Goal: Task Accomplishment & Management: Use online tool/utility

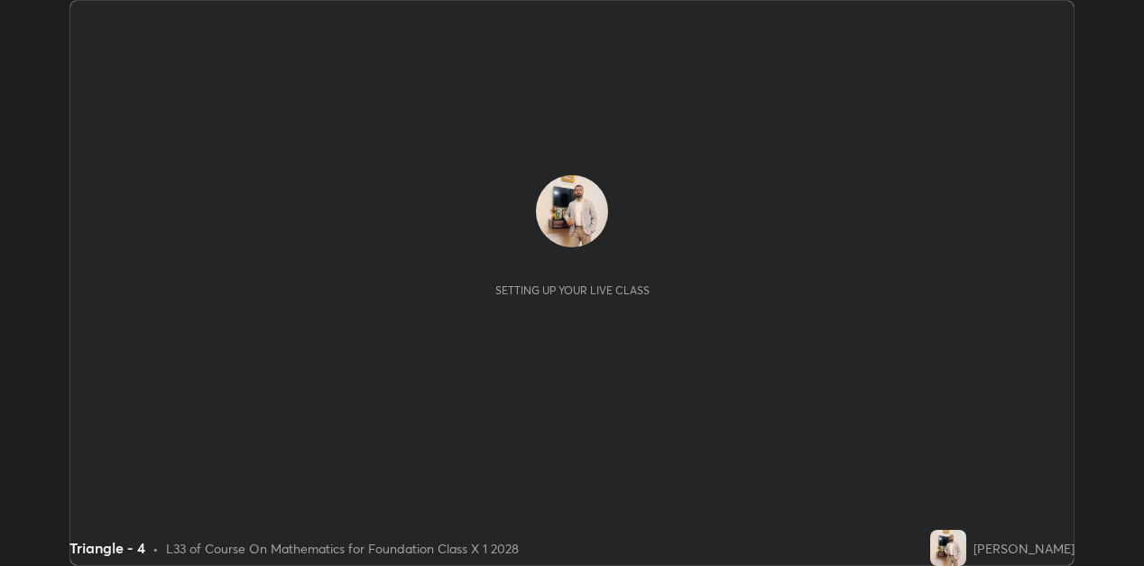
scroll to position [566, 1143]
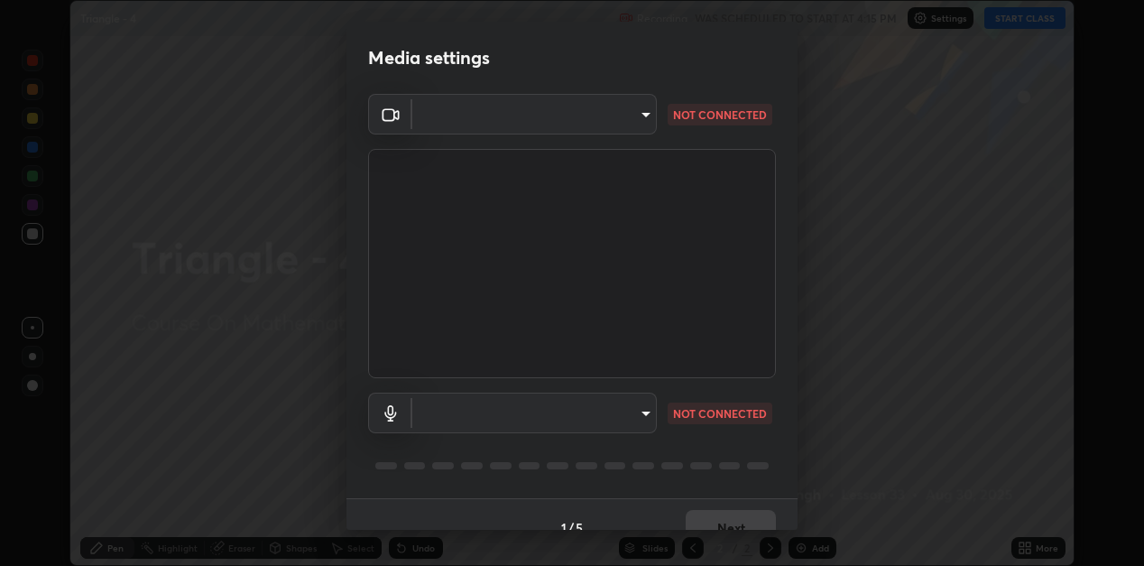
type input "1f9b2b7b856d792cc5f4e166810154640c8dc3d584de9c331c588b9cd70d1665"
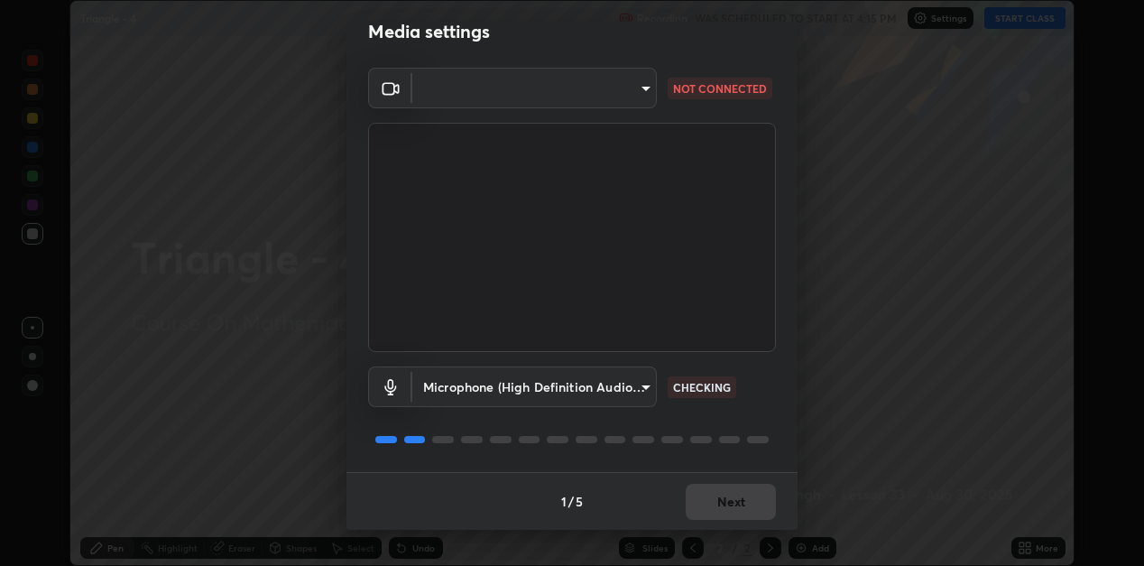
scroll to position [0, 0]
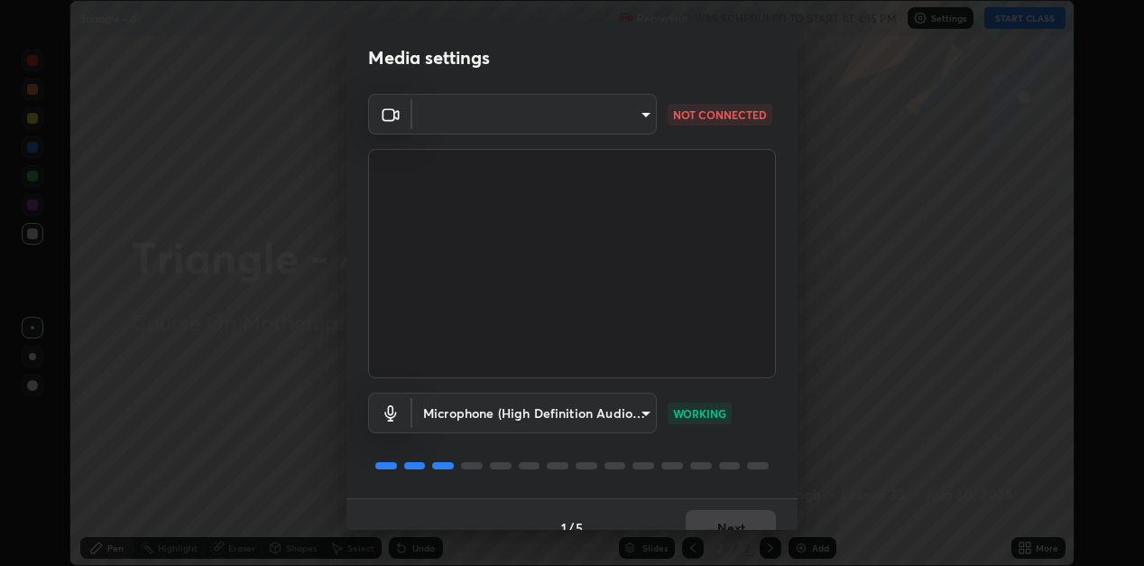
click at [755, 220] on video at bounding box center [572, 263] width 408 height 229
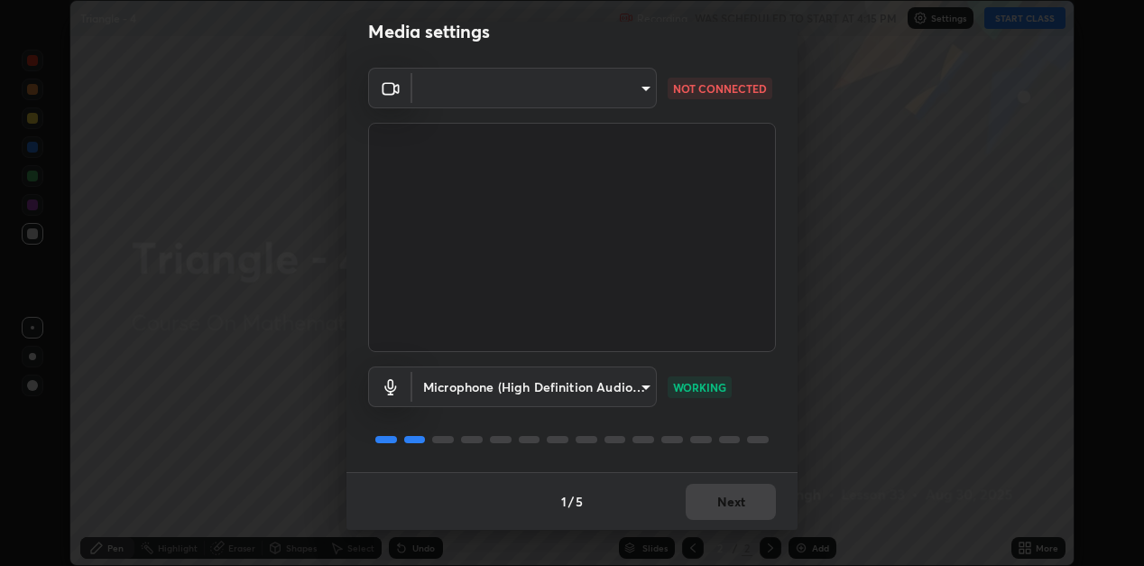
click at [643, 87] on body "Erase all Triangle - 4 Recording WAS SCHEDULED TO START AT 4:15 PM Settings STA…" at bounding box center [572, 283] width 1144 height 566
click at [647, 92] on div at bounding box center [572, 283] width 1144 height 566
click at [685, 88] on p "NOT CONNECTED" at bounding box center [720, 88] width 94 height 16
click at [691, 92] on p "NOT CONNECTED" at bounding box center [720, 88] width 94 height 16
click at [694, 96] on p "NOT CONNECTED" at bounding box center [720, 88] width 94 height 16
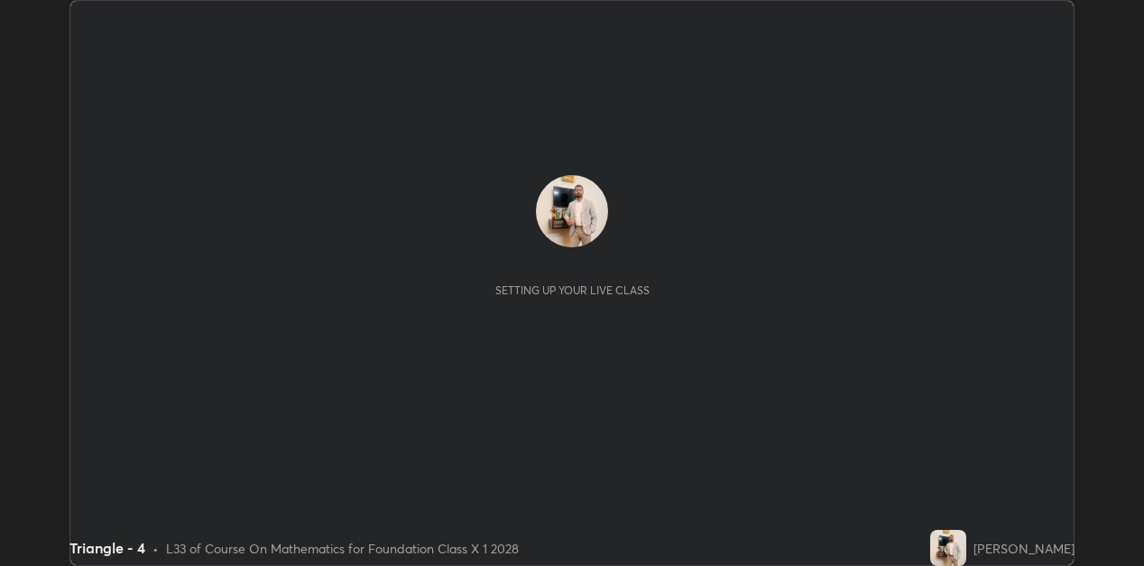
scroll to position [566, 1143]
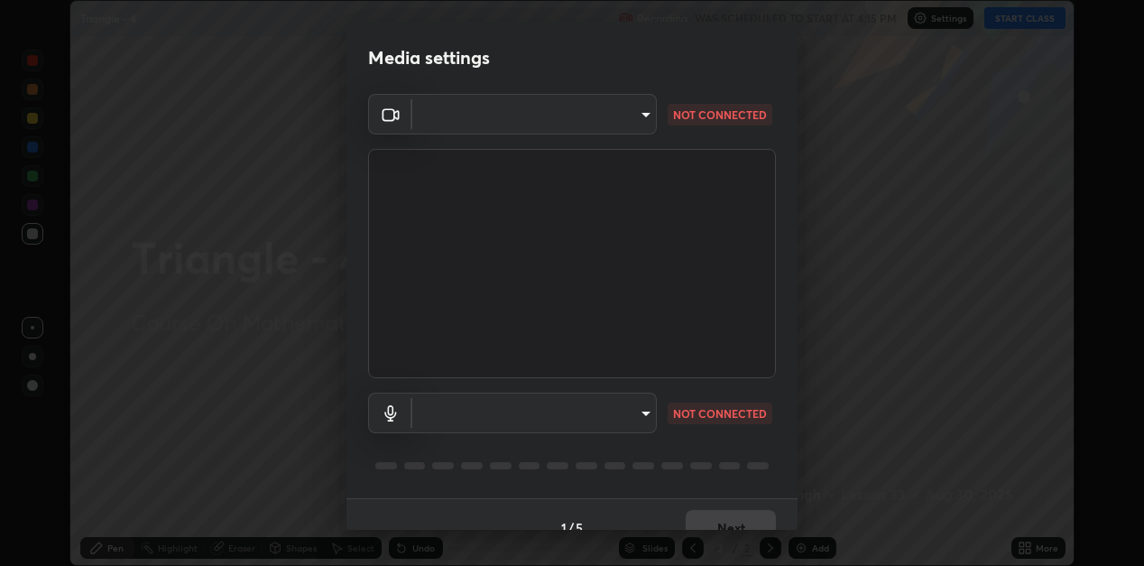
type input "1f9b2b7b856d792cc5f4e166810154640c8dc3d584de9c331c588b9cd70d1665"
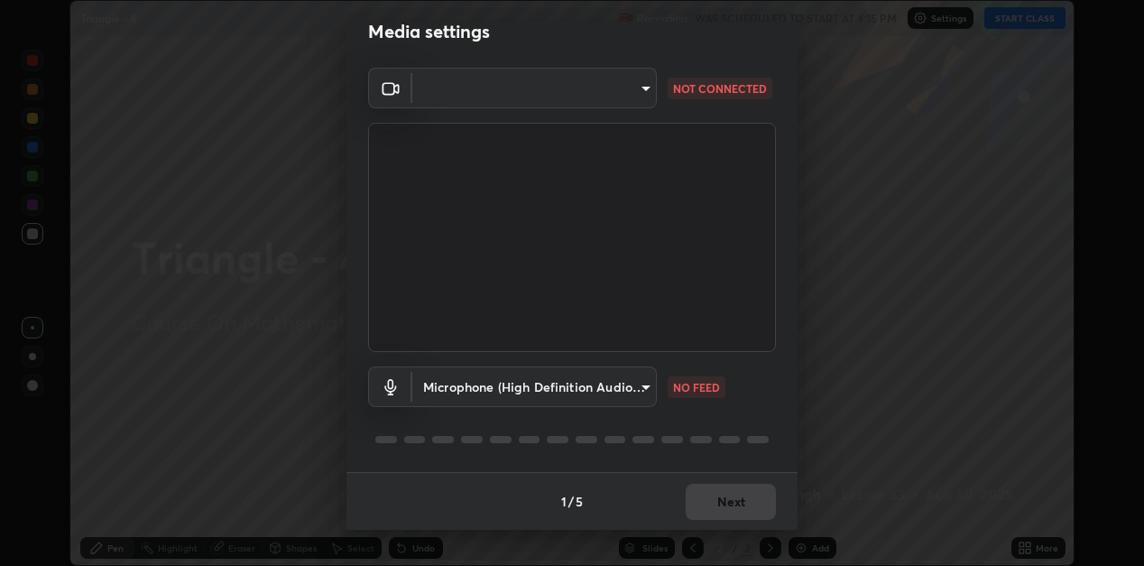
click at [644, 89] on body "Erase all Triangle - 4 Recording WAS SCHEDULED TO START AT 4:15 PM Settings STA…" at bounding box center [572, 283] width 1144 height 566
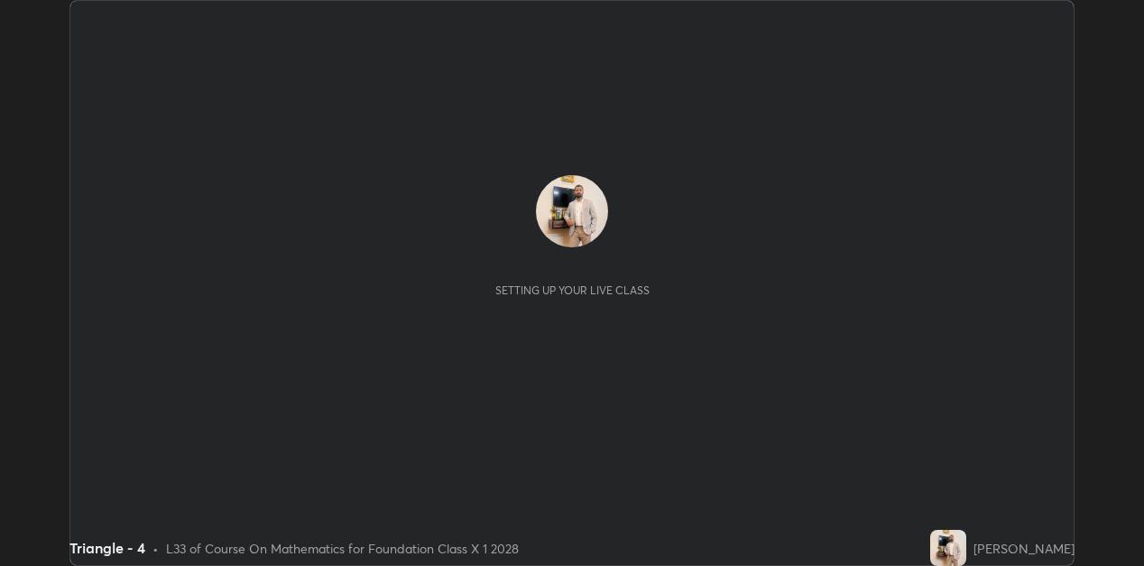
scroll to position [566, 1143]
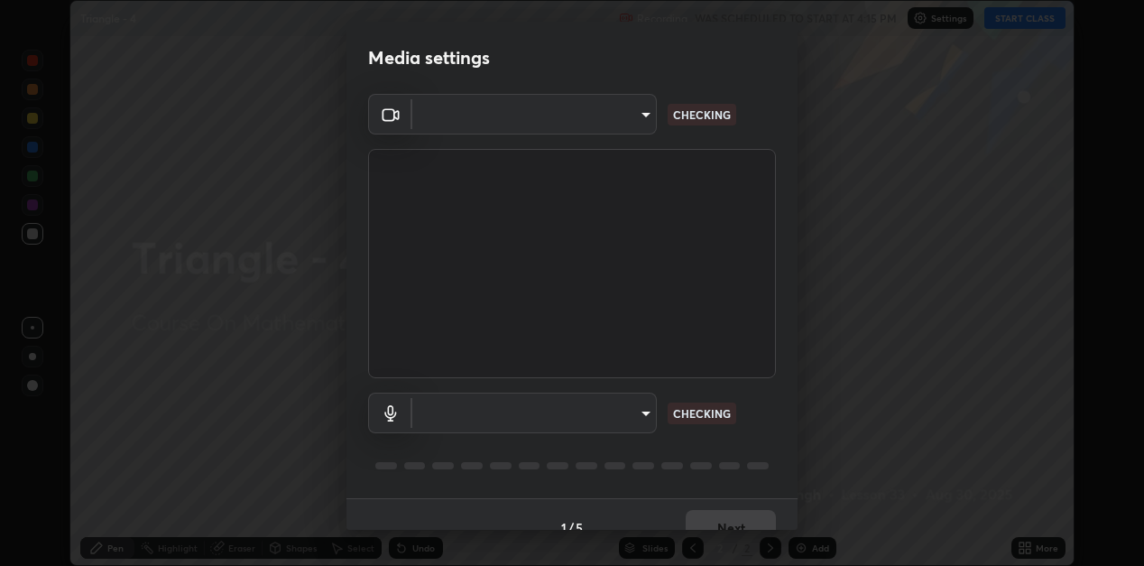
type input "1f9b2b7b856d792cc5f4e166810154640c8dc3d584de9c331c588b9cd70d1665"
click at [644, 118] on body "Erase all Triangle - 4 Recording WAS SCHEDULED TO START AT 4:15 PM Settings STA…" at bounding box center [572, 283] width 1144 height 566
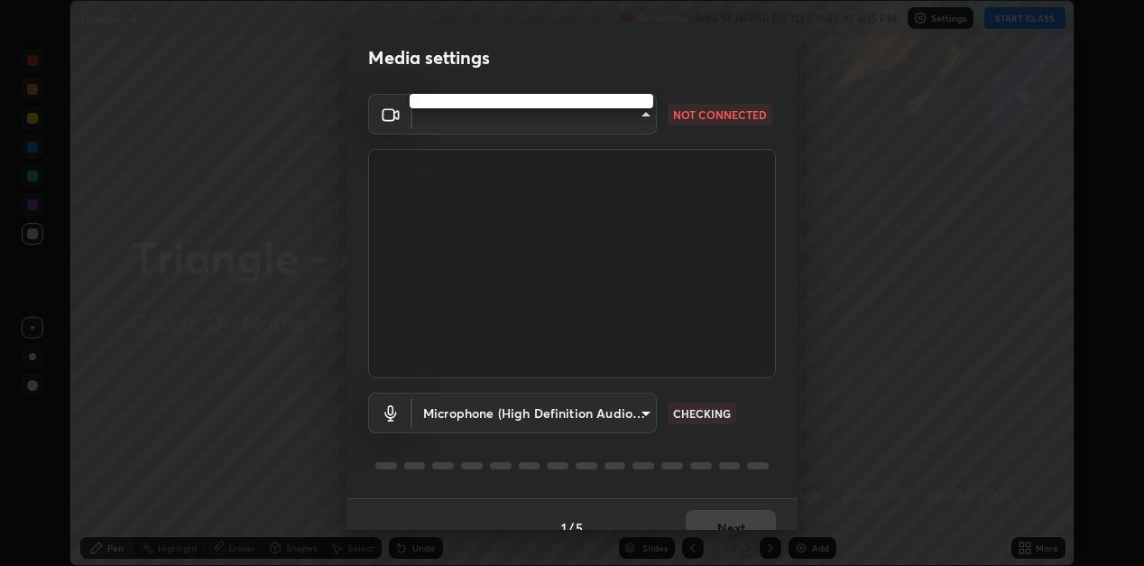
click at [642, 115] on div at bounding box center [572, 283] width 1144 height 566
click at [644, 118] on body "Erase all Triangle - 4 Recording WAS SCHEDULED TO START AT 4:15 PM Settings STA…" at bounding box center [572, 283] width 1144 height 566
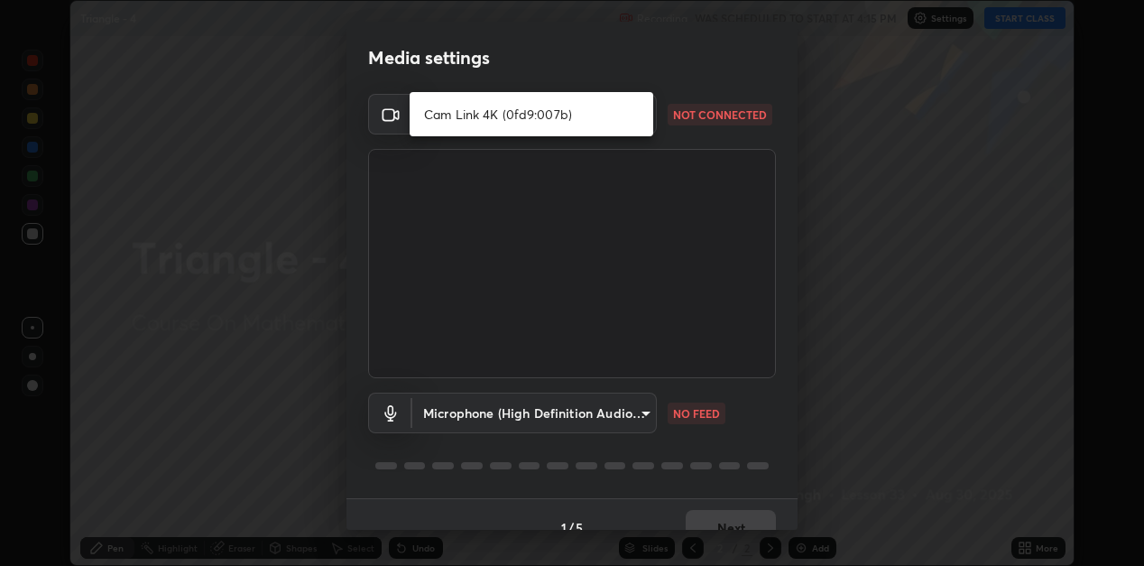
click at [573, 115] on li "Cam Link 4K (0fd9:007b)" at bounding box center [531, 114] width 244 height 30
type input "02c526a7d083af2ea0f9b848da83c41b37d7728a07c2247aa6837277cf3aa32d"
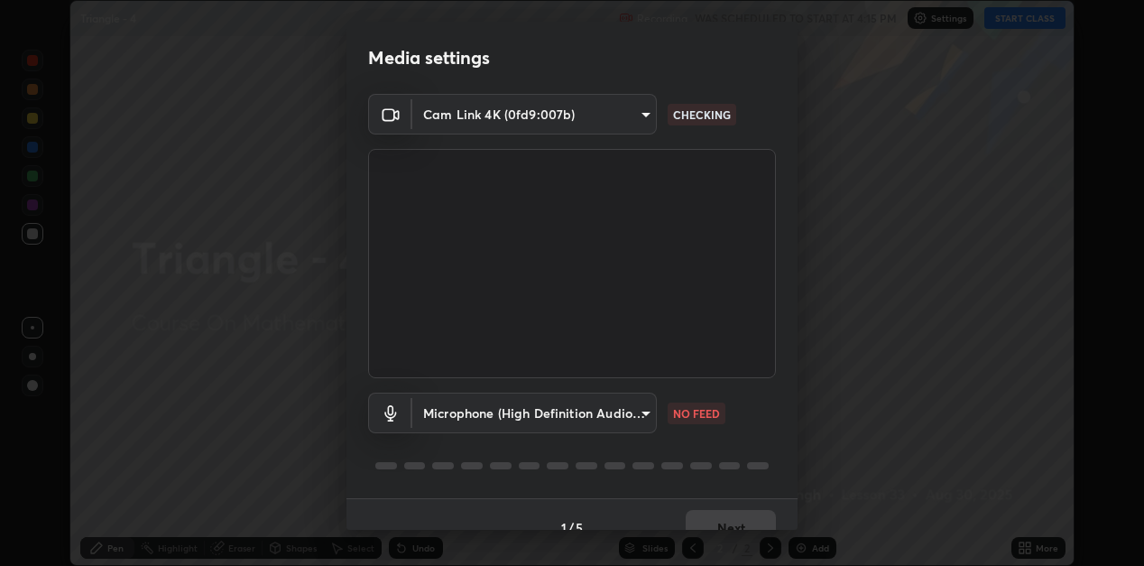
click at [651, 412] on body "Erase all Triangle - 4 Recording WAS SCHEDULED TO START AT 4:15 PM Settings STA…" at bounding box center [572, 283] width 1144 height 566
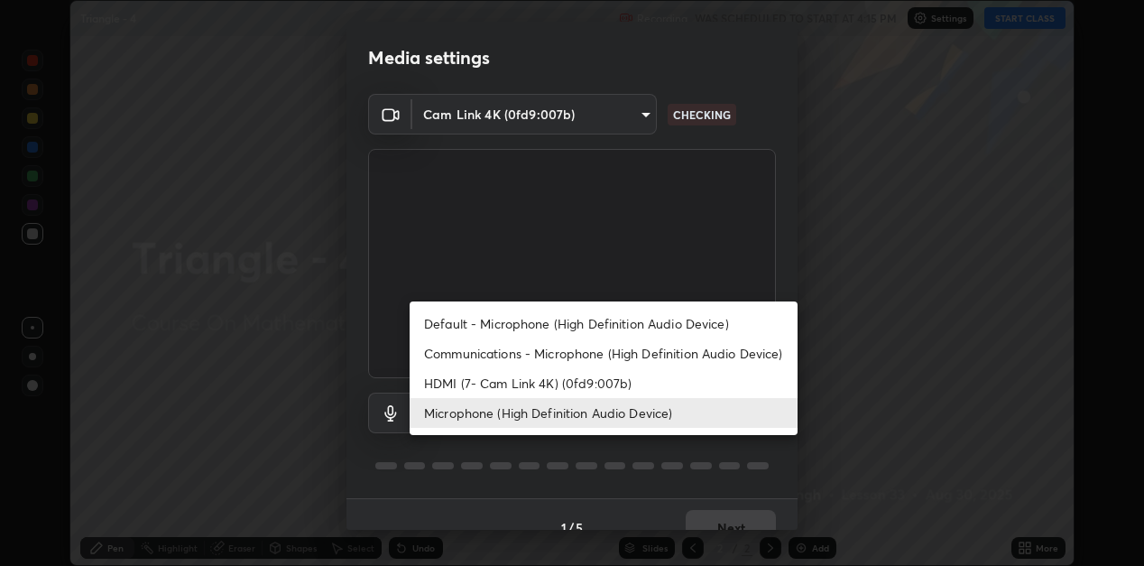
click at [639, 410] on li "Microphone (High Definition Audio Device)" at bounding box center [603, 413] width 388 height 30
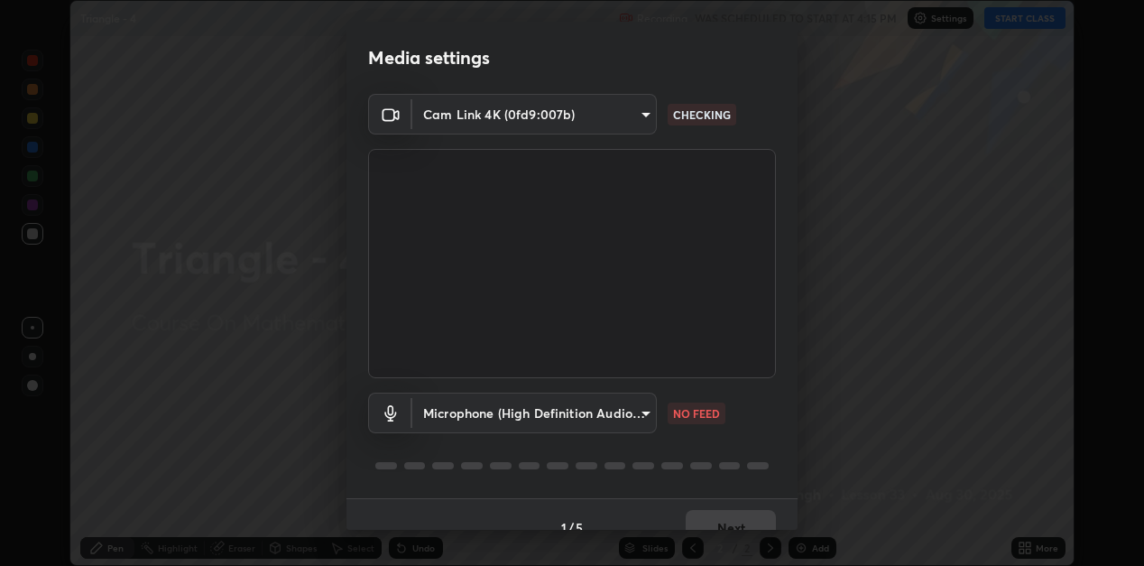
click at [637, 416] on body "Erase all Triangle - 4 Recording WAS SCHEDULED TO START AT 4:15 PM Settings STA…" at bounding box center [572, 283] width 1144 height 566
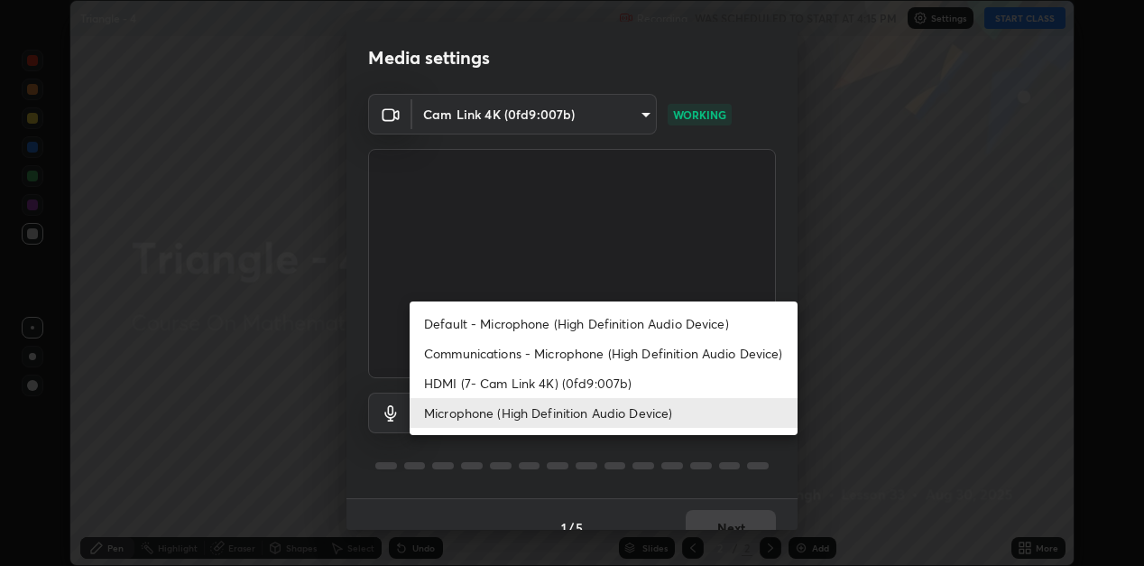
click at [484, 359] on li "Communications - Microphone (High Definition Audio Device)" at bounding box center [603, 353] width 388 height 30
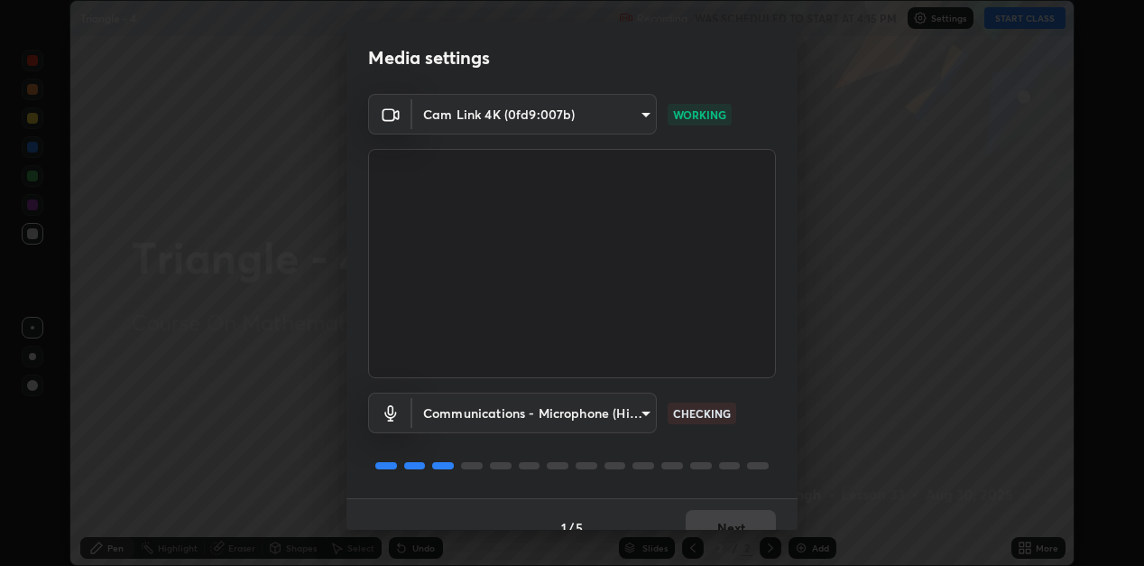
click at [619, 412] on body "Erase all Triangle - 4 Recording WAS SCHEDULED TO START AT 4:15 PM Settings STA…" at bounding box center [572, 283] width 1144 height 566
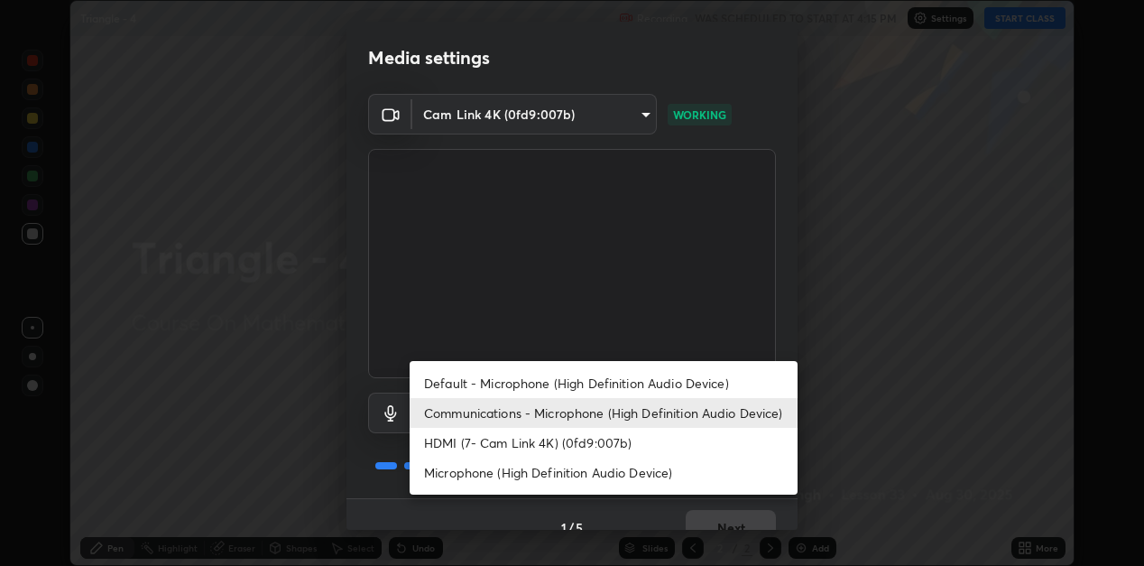
click at [565, 471] on li "Microphone (High Definition Audio Device)" at bounding box center [603, 472] width 388 height 30
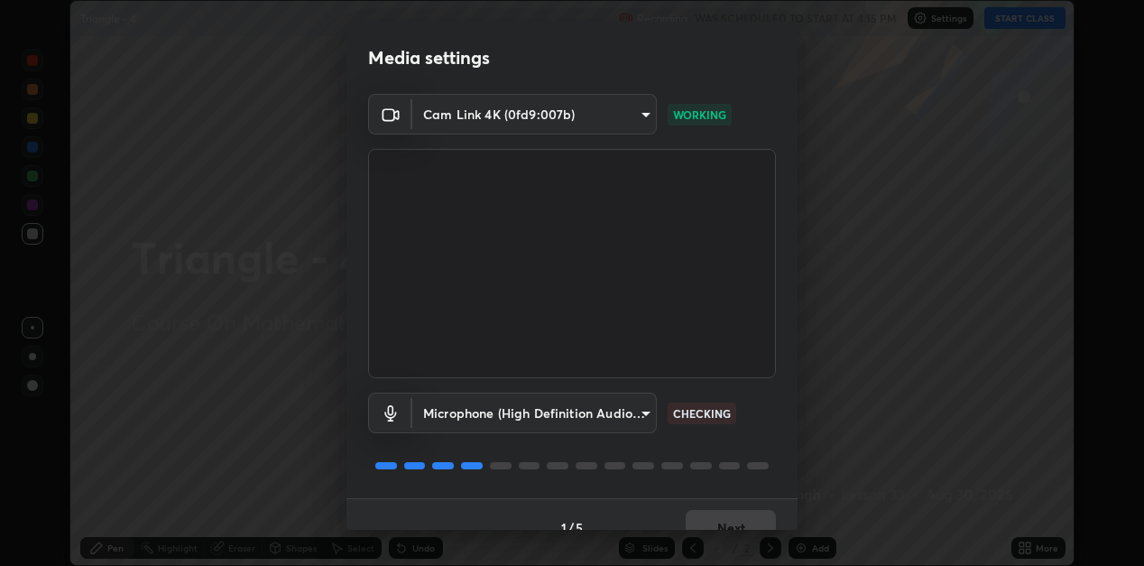
type input "1f9b2b7b856d792cc5f4e166810154640c8dc3d584de9c331c588b9cd70d1665"
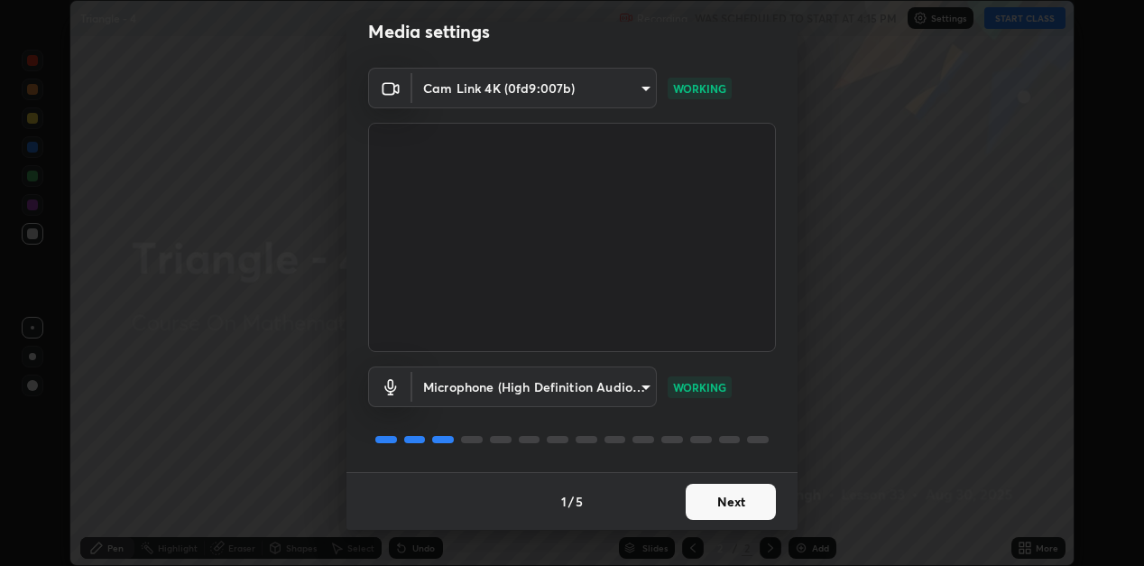
click at [721, 505] on button "Next" at bounding box center [730, 501] width 90 height 36
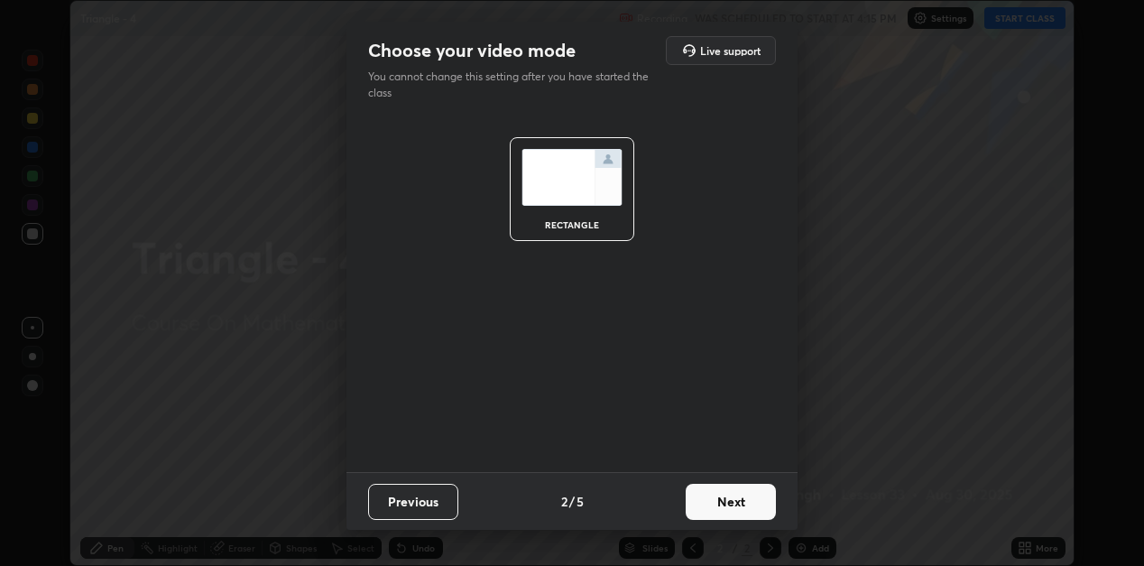
scroll to position [0, 0]
click at [745, 502] on button "Next" at bounding box center [730, 501] width 90 height 36
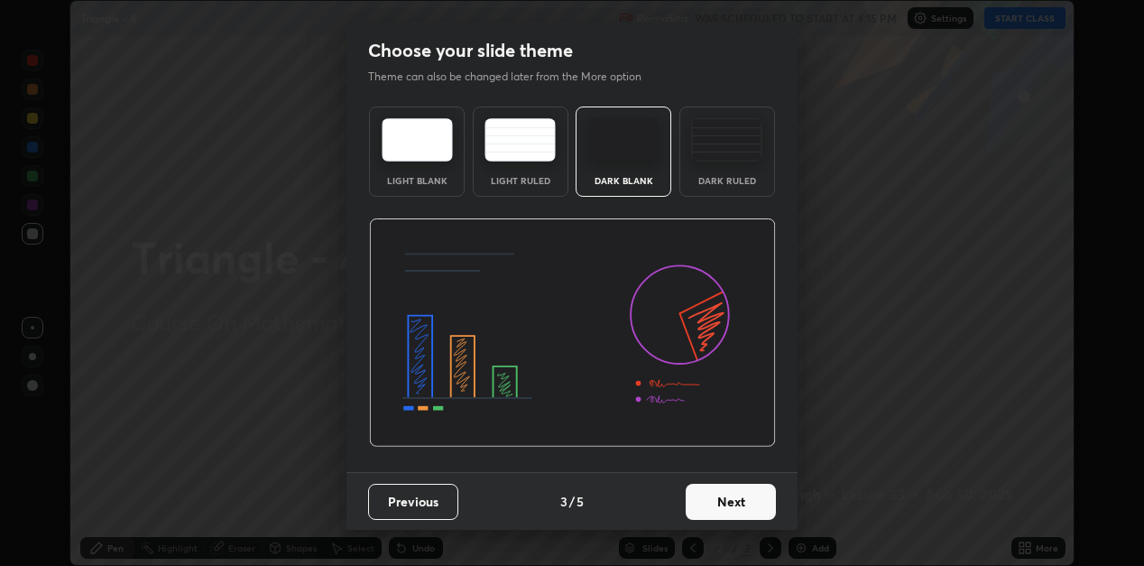
click at [744, 495] on button "Next" at bounding box center [730, 501] width 90 height 36
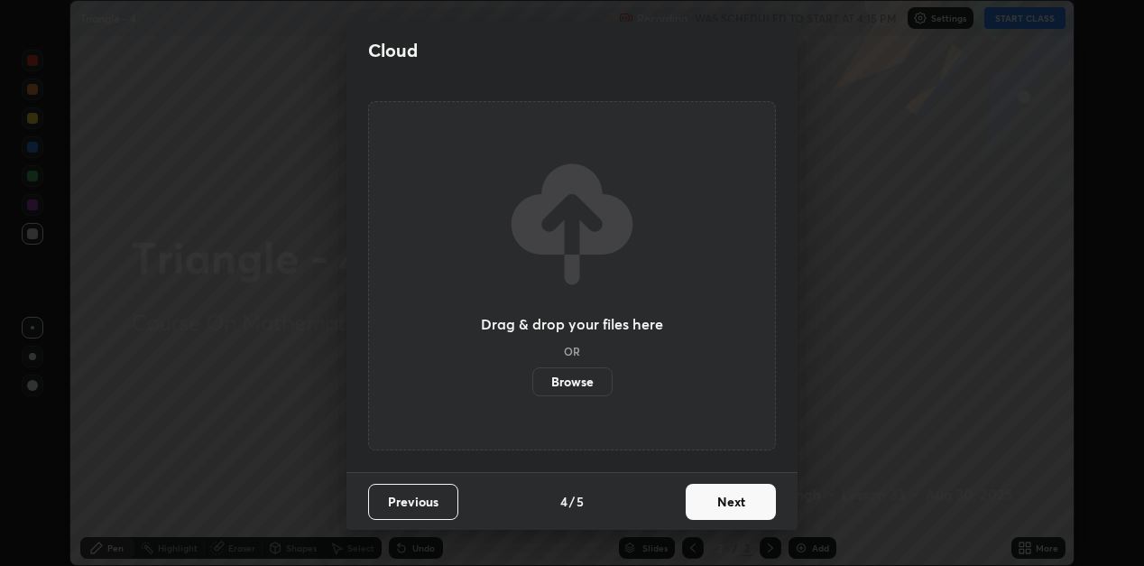
click at [746, 503] on button "Next" at bounding box center [730, 501] width 90 height 36
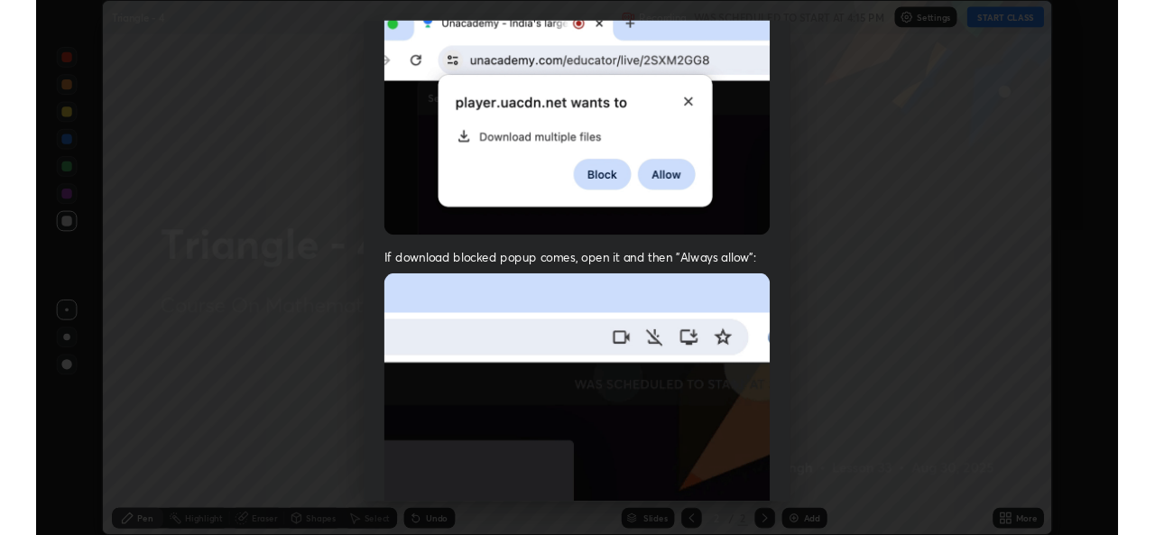
scroll to position [394, 0]
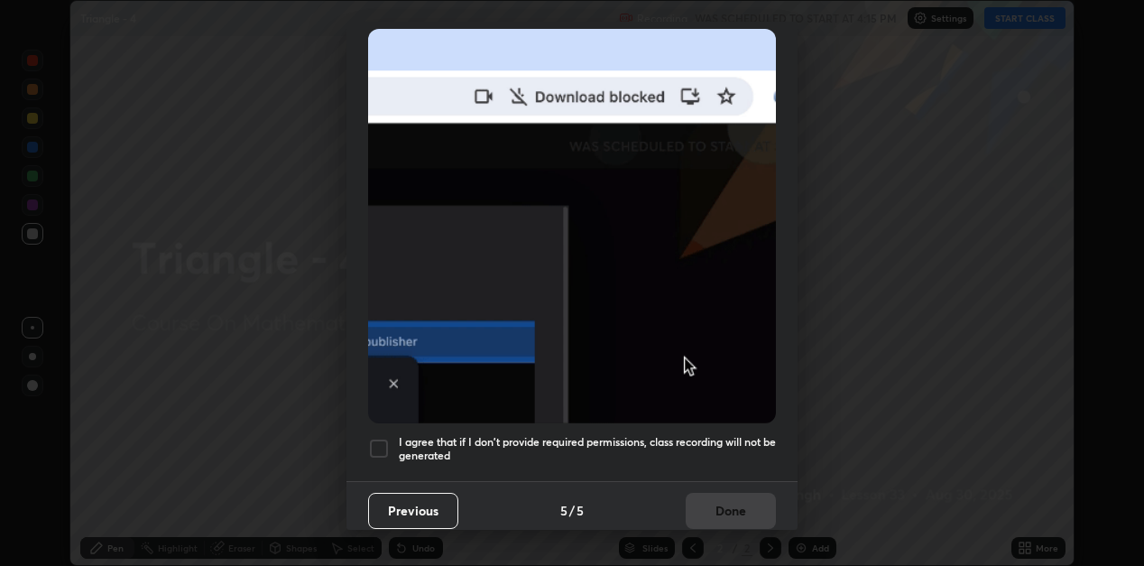
click at [374, 442] on div at bounding box center [379, 448] width 22 height 22
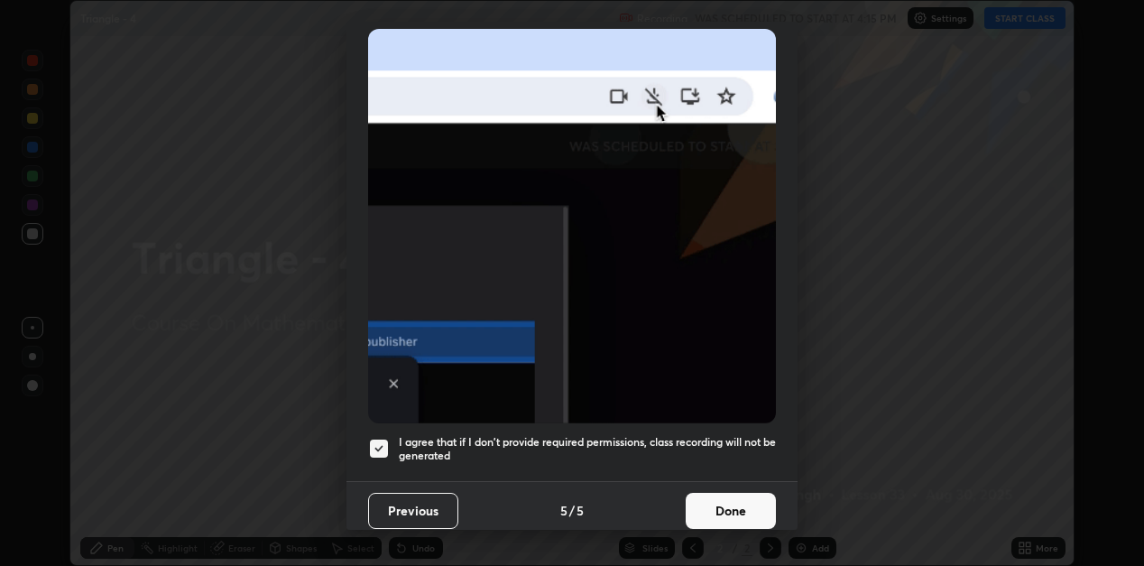
click at [727, 492] on button "Done" at bounding box center [730, 510] width 90 height 36
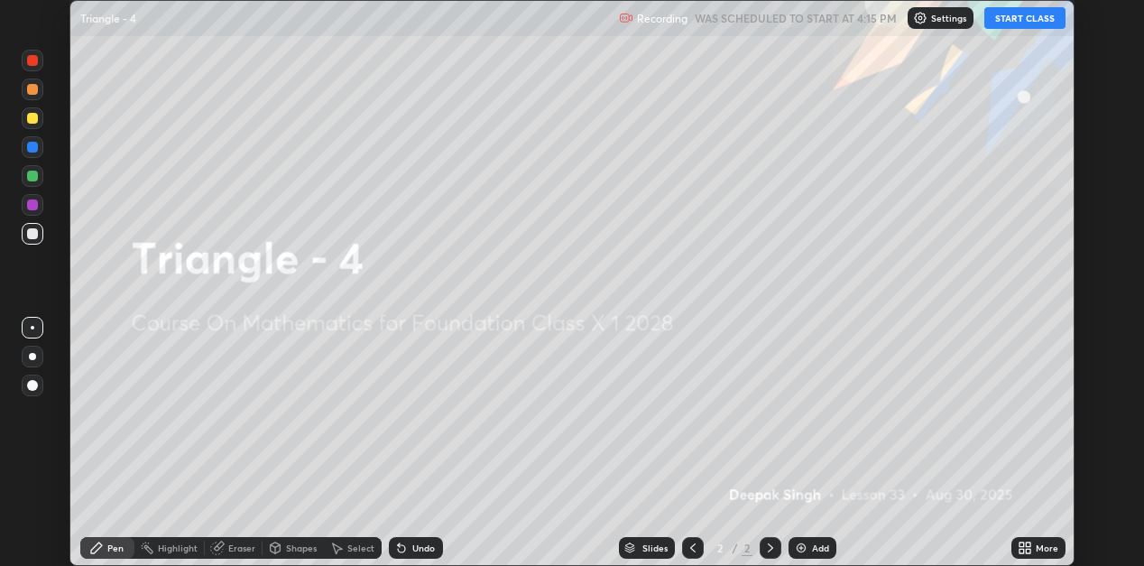
click at [1032, 17] on button "START CLASS" at bounding box center [1024, 18] width 81 height 22
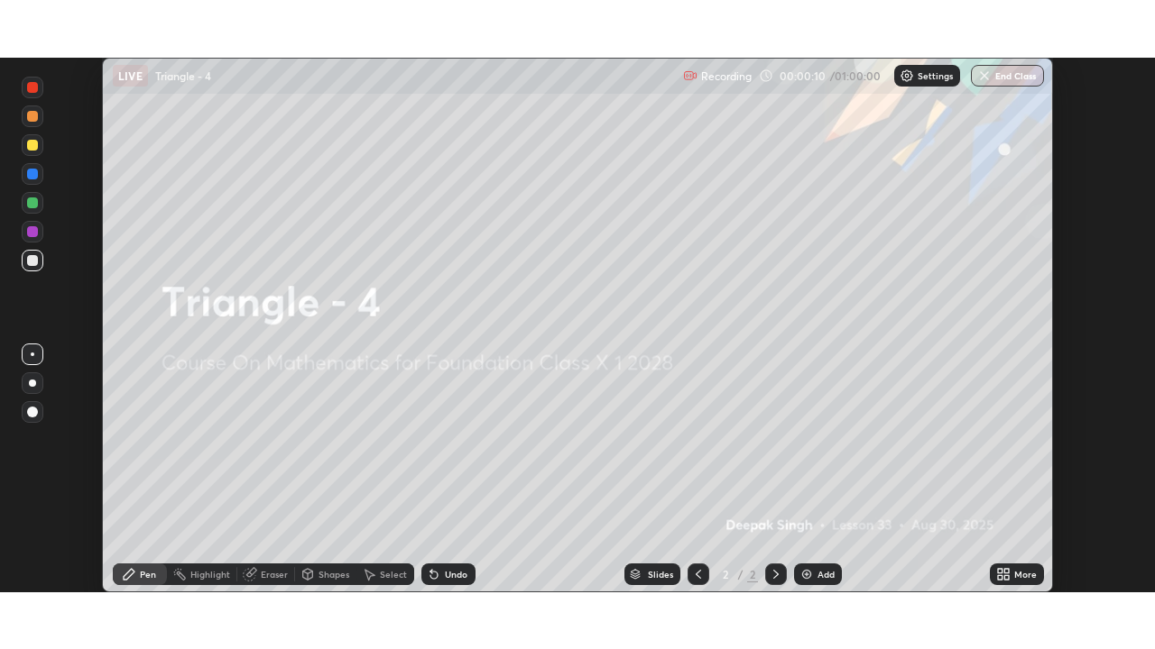
scroll to position [535, 1155]
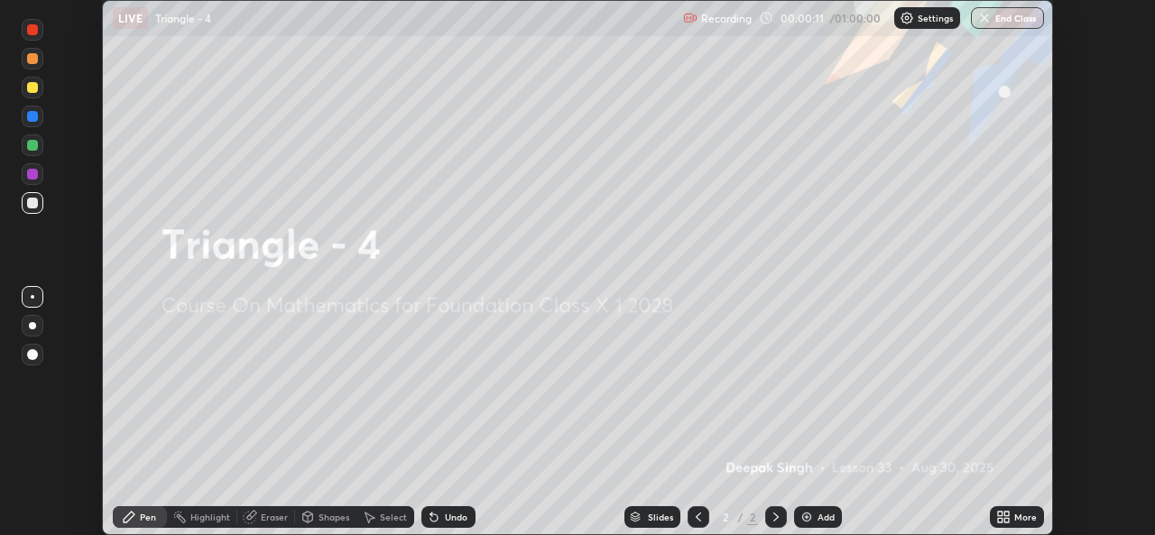
click at [1007, 520] on icon at bounding box center [1006, 520] width 5 height 5
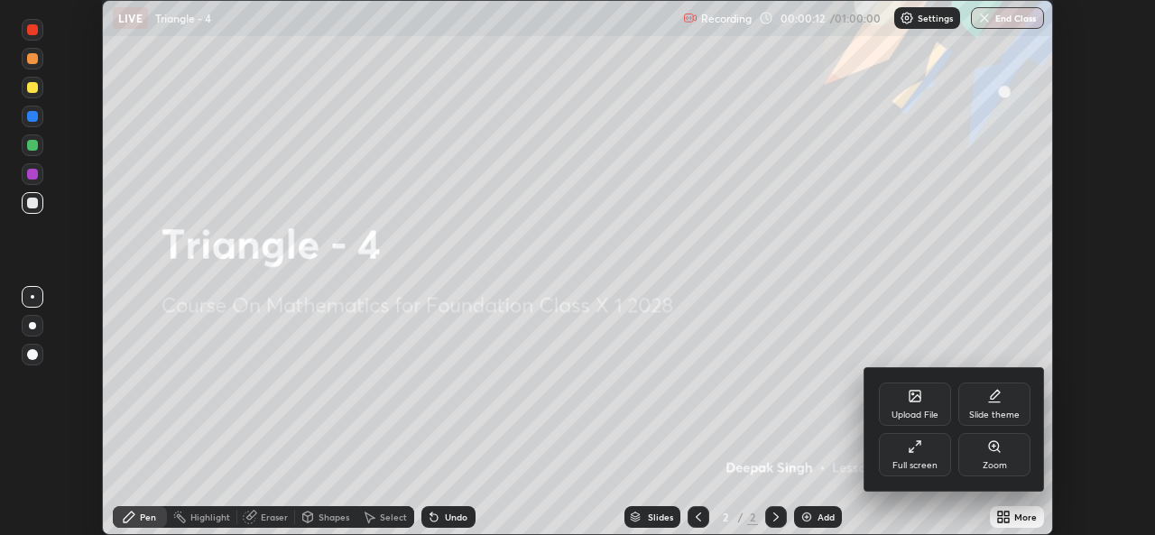
click at [915, 455] on div "Full screen" at bounding box center [915, 454] width 72 height 43
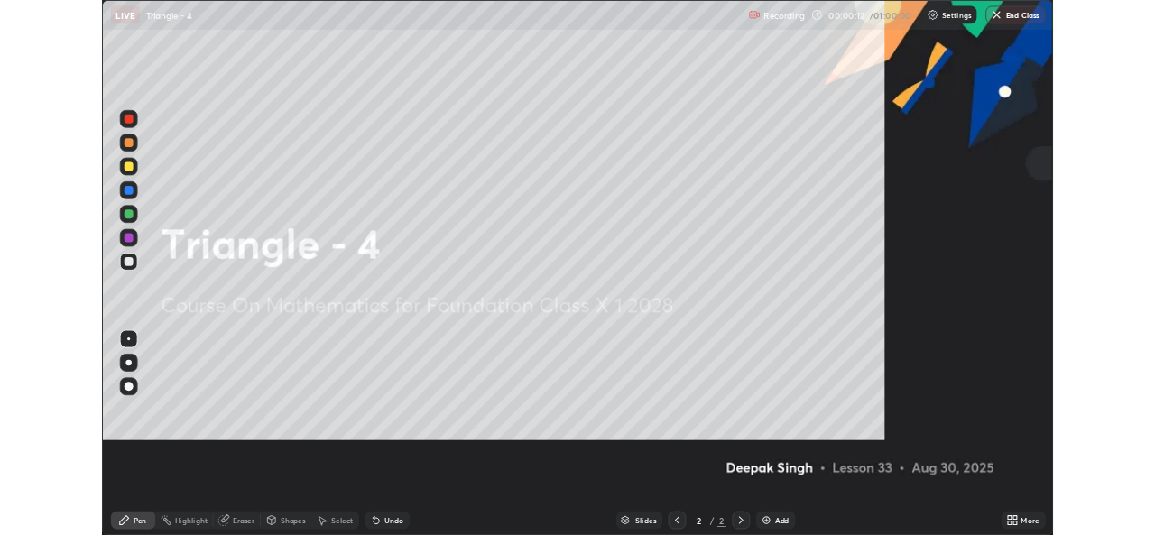
scroll to position [649, 1155]
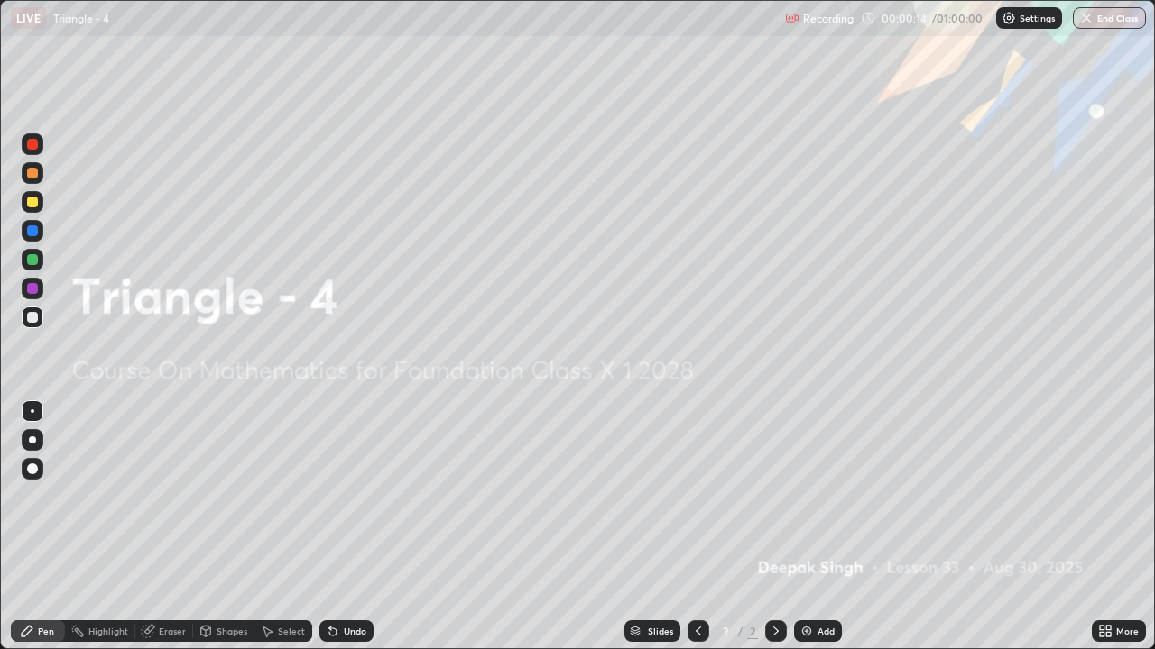
click at [808, 565] on img at bounding box center [806, 631] width 14 height 14
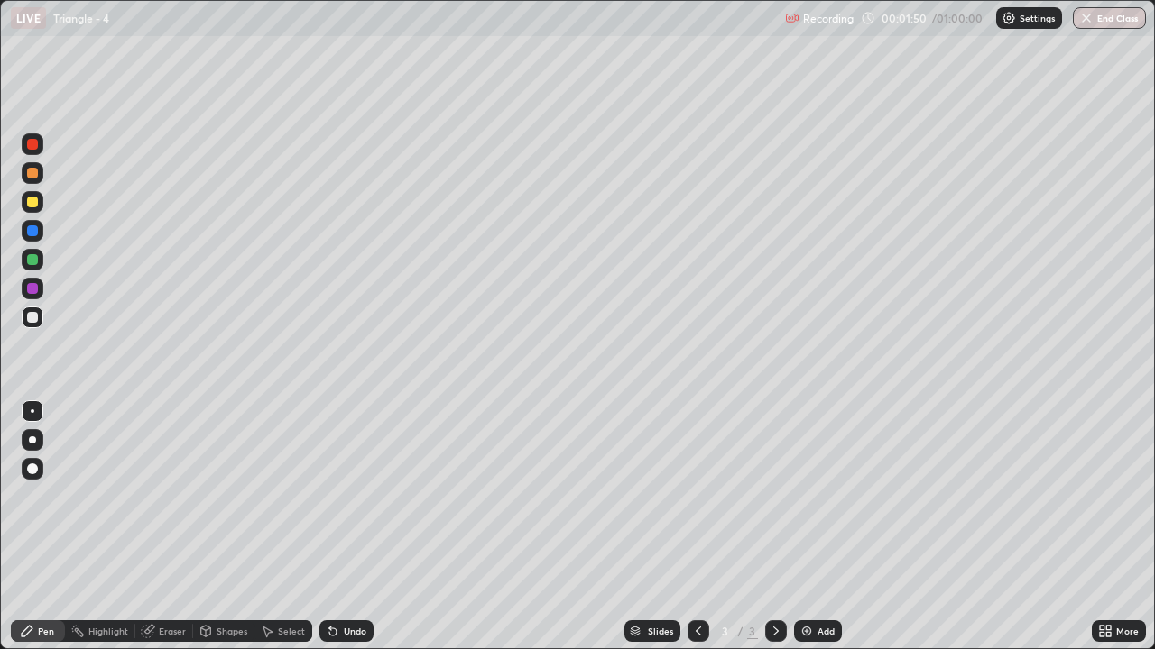
click at [340, 565] on div "Undo" at bounding box center [346, 632] width 54 height 22
click at [347, 565] on div "Undo" at bounding box center [355, 631] width 23 height 9
click at [359, 565] on div "Undo" at bounding box center [355, 631] width 23 height 9
click at [363, 565] on div "Undo" at bounding box center [346, 632] width 54 height 22
click at [365, 565] on div "Undo" at bounding box center [346, 632] width 54 height 22
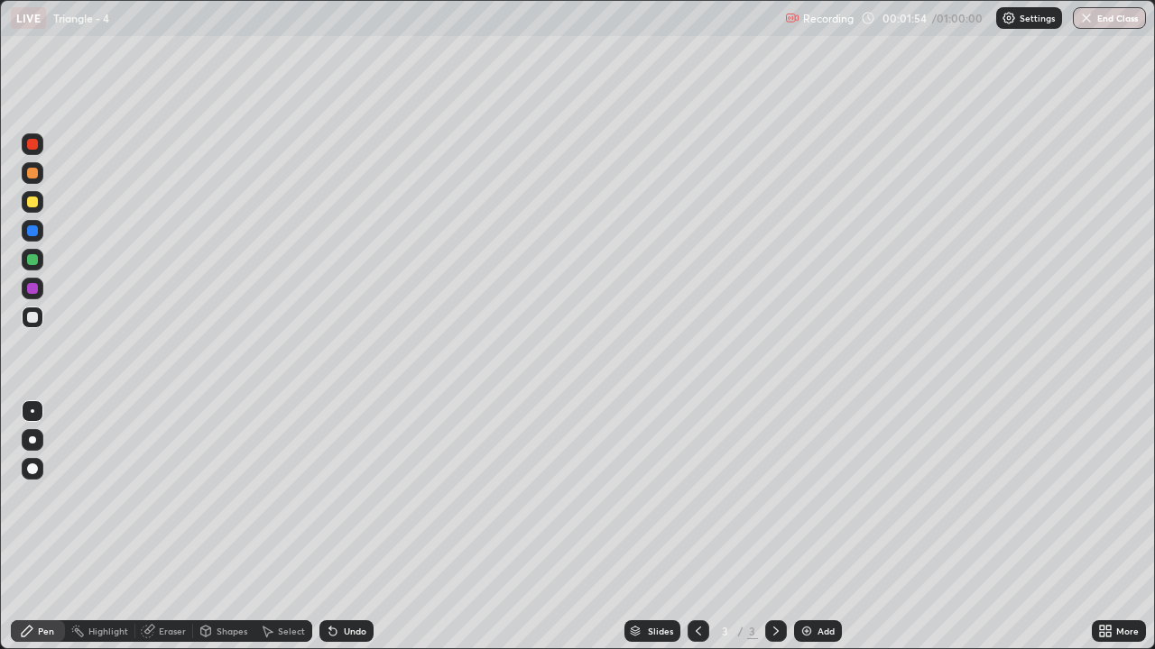
click at [346, 565] on div "Undo" at bounding box center [355, 631] width 23 height 9
click at [353, 565] on div "Undo" at bounding box center [355, 631] width 23 height 9
click at [356, 565] on div "Undo" at bounding box center [355, 631] width 23 height 9
click at [362, 565] on div "Undo" at bounding box center [355, 631] width 23 height 9
click at [345, 565] on div "Undo" at bounding box center [355, 631] width 23 height 9
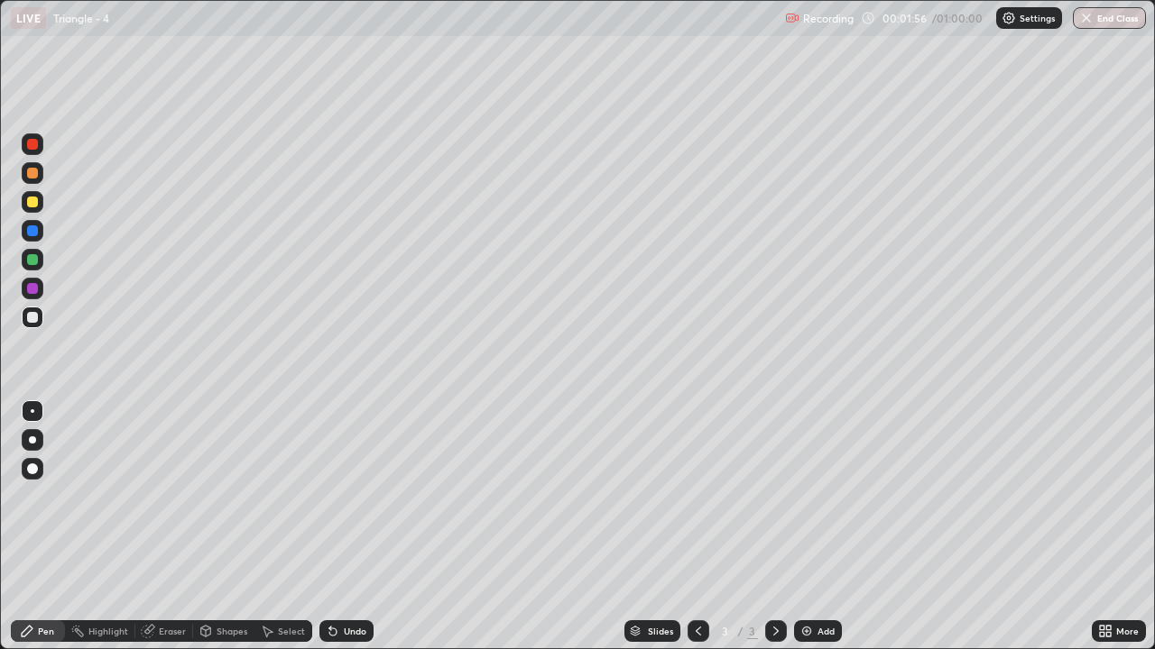
click at [345, 565] on div "Undo" at bounding box center [355, 631] width 23 height 9
click at [808, 565] on img at bounding box center [806, 631] width 14 height 14
click at [694, 565] on icon at bounding box center [698, 631] width 14 height 14
click at [774, 565] on icon at bounding box center [775, 631] width 14 height 14
click at [347, 565] on div "Undo" at bounding box center [346, 632] width 54 height 22
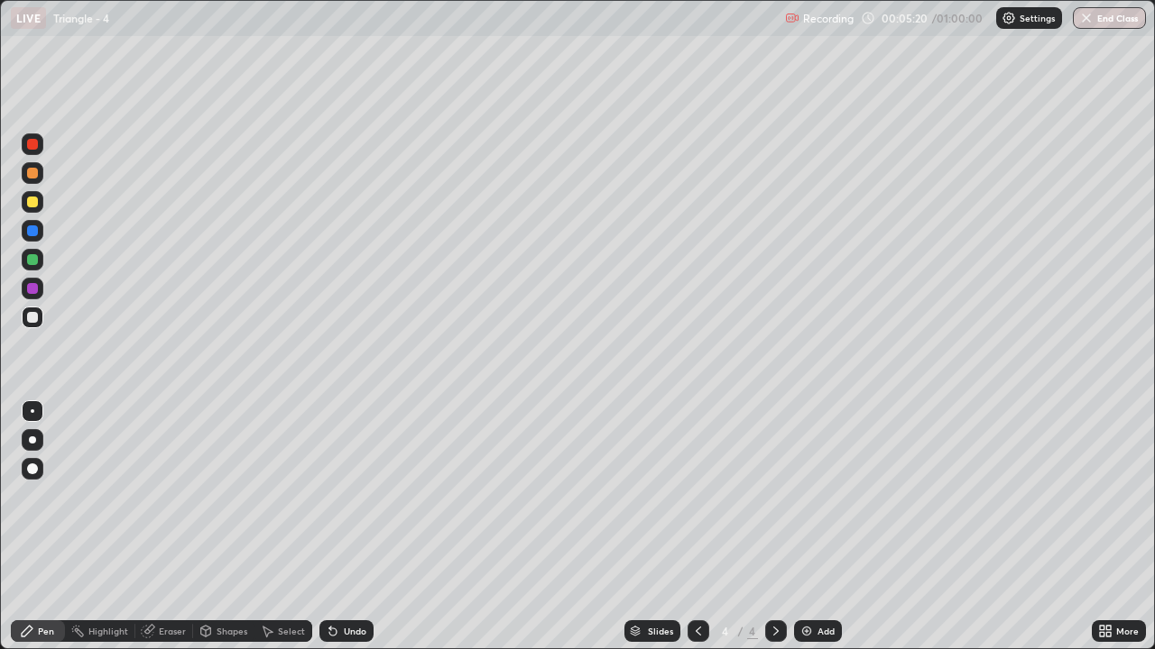
click at [346, 565] on div "Undo" at bounding box center [346, 632] width 54 height 22
click at [344, 565] on div "Undo" at bounding box center [355, 631] width 23 height 9
click at [348, 565] on div "Undo" at bounding box center [346, 632] width 54 height 22
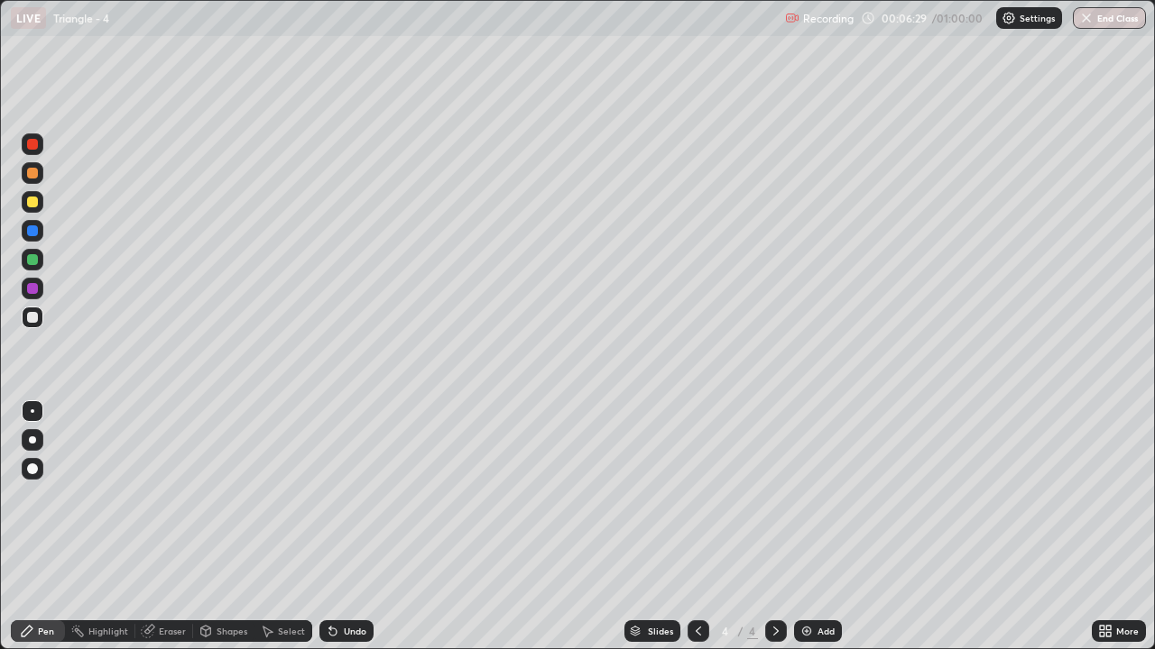
click at [687, 565] on div at bounding box center [698, 632] width 22 height 22
click at [774, 565] on icon at bounding box center [775, 631] width 14 height 14
click at [814, 565] on div "Add" at bounding box center [818, 632] width 48 height 22
click at [336, 565] on icon at bounding box center [333, 631] width 14 height 14
click at [343, 565] on div "Undo" at bounding box center [346, 632] width 54 height 22
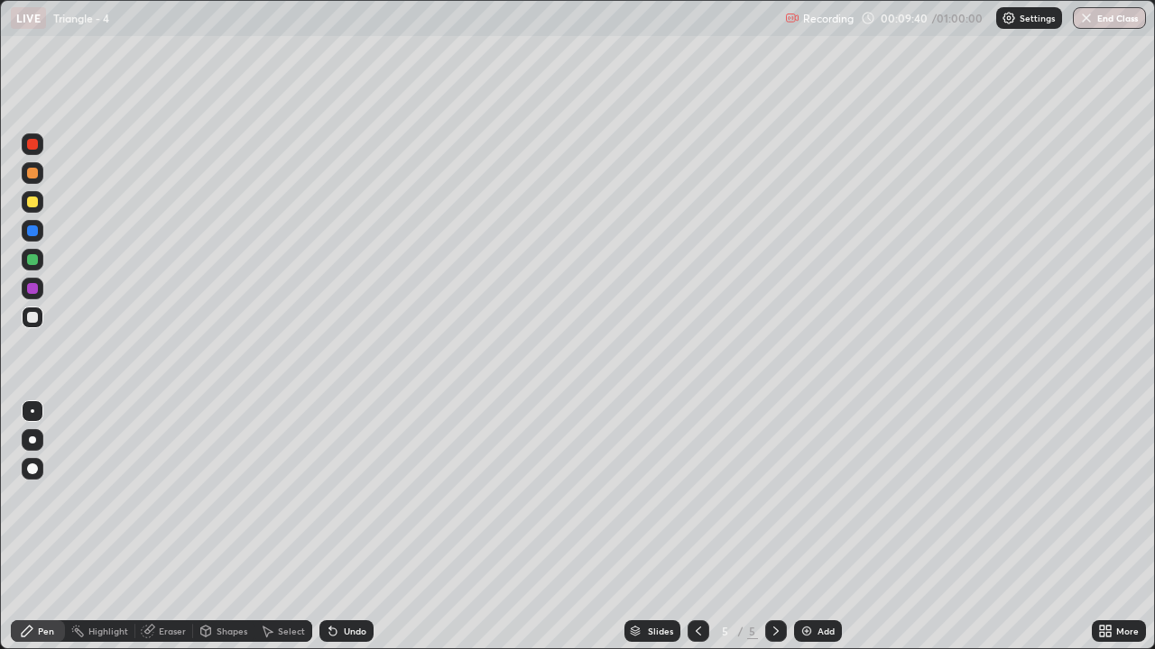
click at [345, 565] on div "Undo" at bounding box center [355, 631] width 23 height 9
click at [345, 565] on div "Undo" at bounding box center [346, 632] width 54 height 22
click at [347, 565] on div "Undo" at bounding box center [355, 631] width 23 height 9
click at [344, 565] on div "Undo" at bounding box center [355, 631] width 23 height 9
click at [696, 565] on icon at bounding box center [698, 631] width 14 height 14
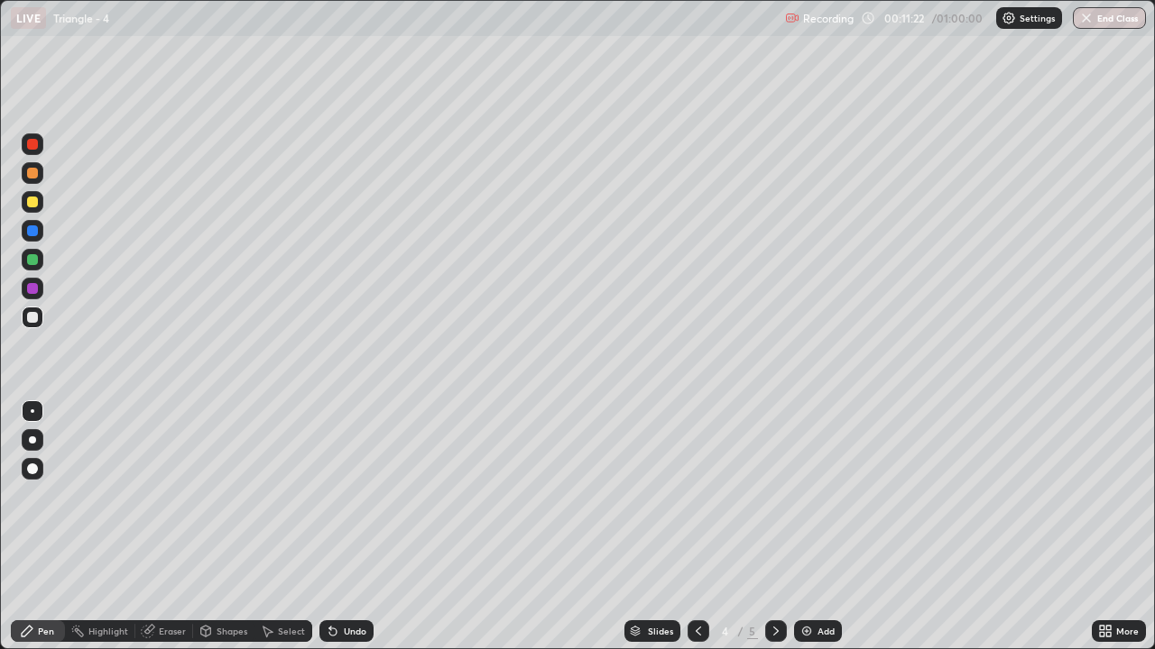
click at [774, 565] on icon at bounding box center [775, 631] width 14 height 14
click at [696, 565] on icon at bounding box center [698, 631] width 14 height 14
click at [774, 565] on icon at bounding box center [775, 631] width 14 height 14
click at [807, 565] on img at bounding box center [806, 631] width 14 height 14
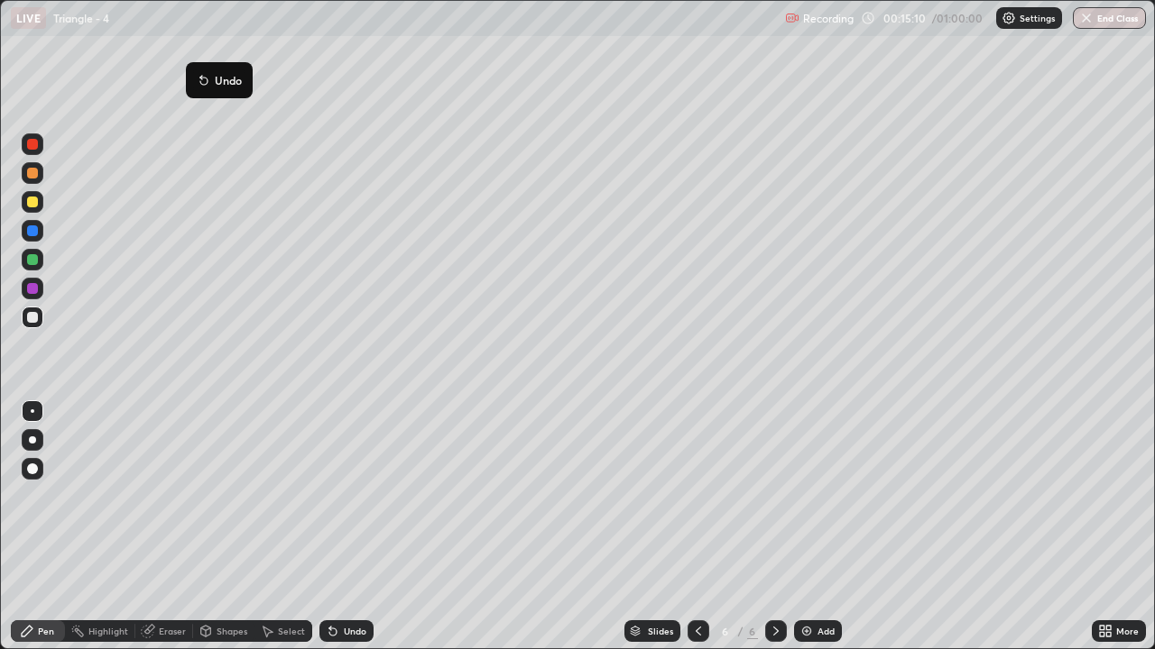
click at [42, 565] on div "Pen" at bounding box center [46, 631] width 16 height 9
click at [329, 565] on icon at bounding box center [330, 628] width 2 height 2
click at [344, 565] on div "Undo" at bounding box center [355, 631] width 23 height 9
click at [346, 565] on div "Undo" at bounding box center [355, 631] width 23 height 9
click at [344, 565] on div "Undo" at bounding box center [355, 631] width 23 height 9
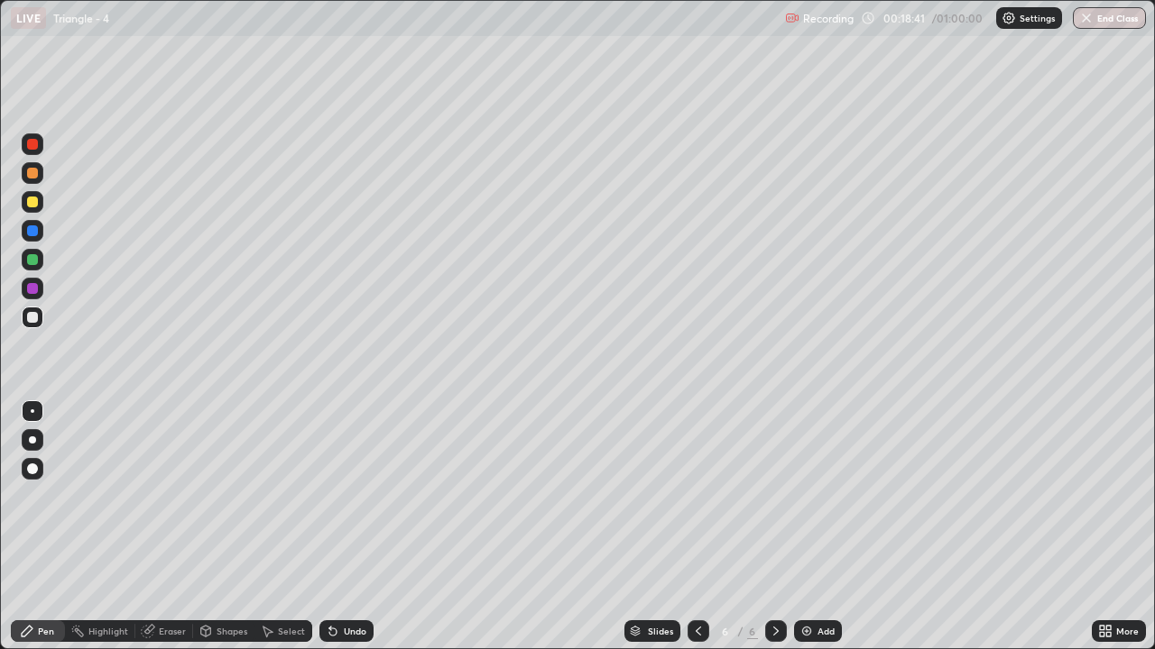
click at [339, 565] on div "Undo" at bounding box center [346, 632] width 54 height 22
click at [167, 565] on div "Eraser" at bounding box center [172, 631] width 27 height 9
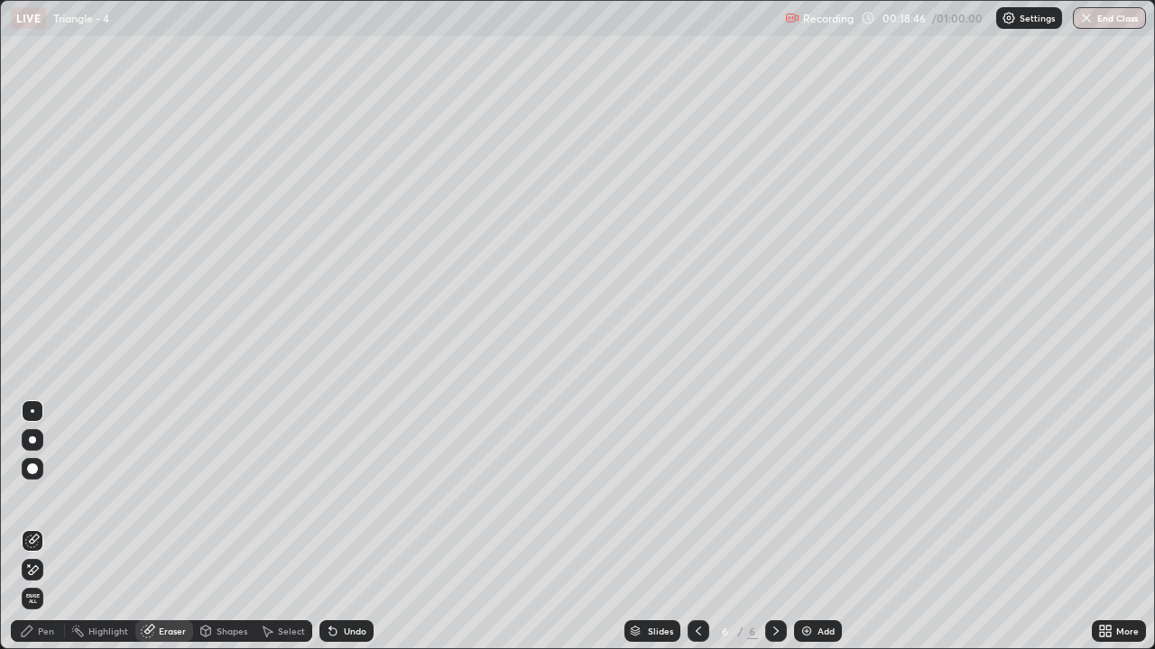
click at [32, 565] on icon at bounding box center [34, 570] width 10 height 9
click at [36, 541] on icon at bounding box center [32, 541] width 14 height 14
click at [41, 565] on div "Pen" at bounding box center [38, 632] width 54 height 22
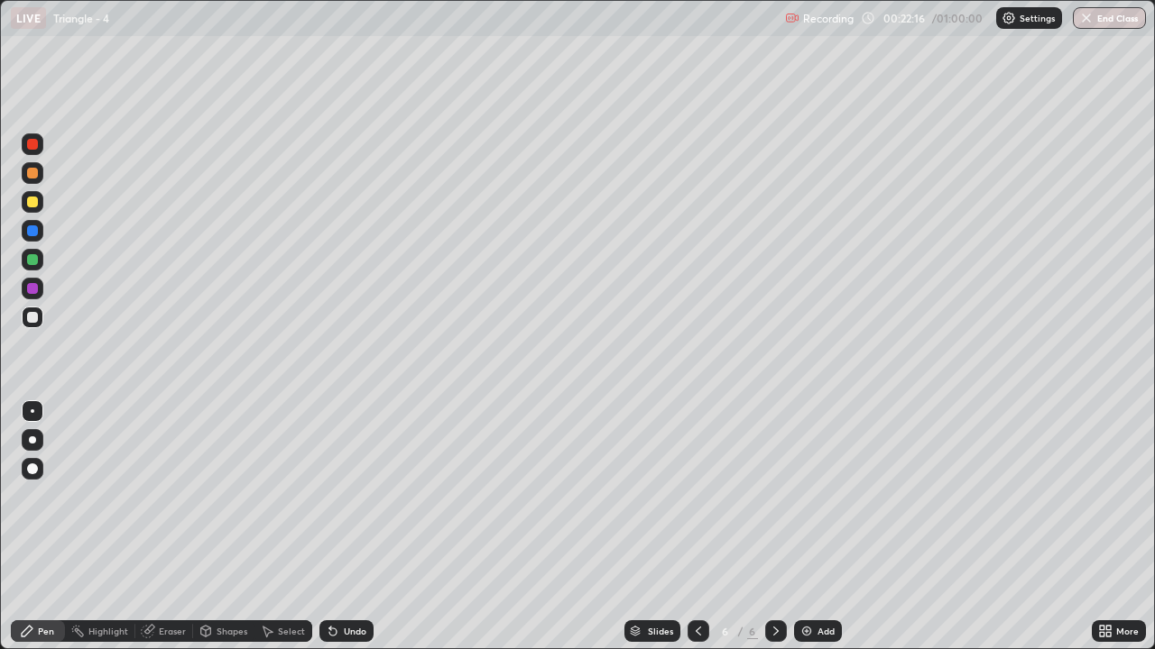
click at [809, 565] on img at bounding box center [806, 631] width 14 height 14
click at [697, 565] on icon at bounding box center [698, 631] width 14 height 14
click at [768, 565] on icon at bounding box center [775, 631] width 14 height 14
click at [812, 565] on div "Add" at bounding box center [818, 632] width 48 height 22
click at [696, 565] on icon at bounding box center [698, 631] width 14 height 14
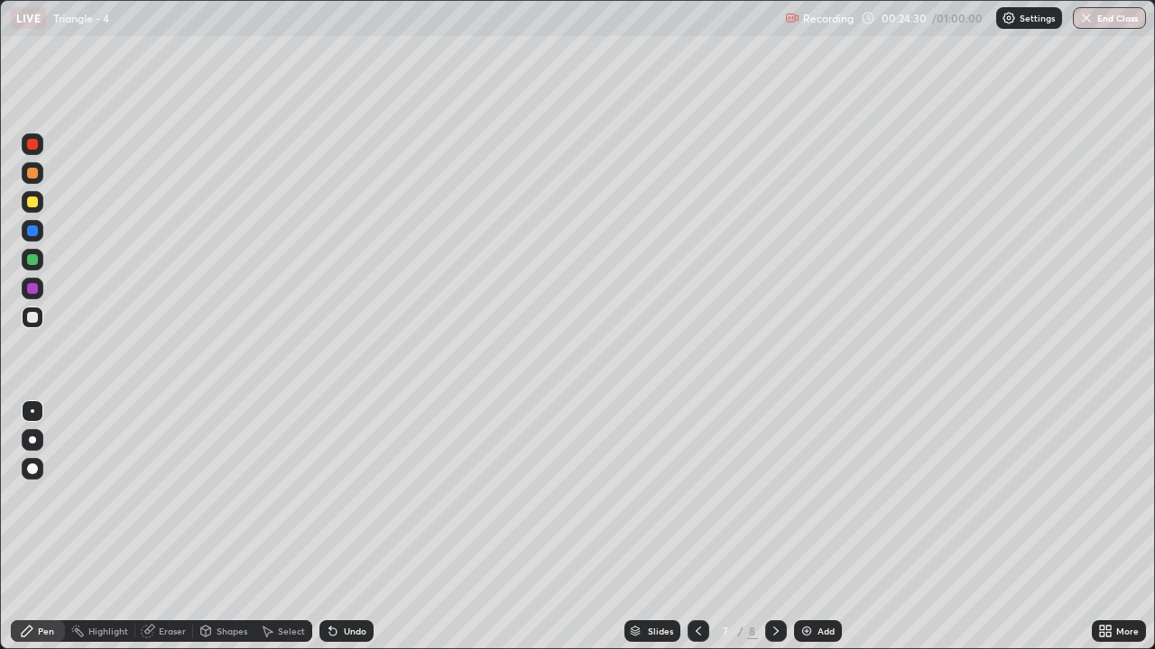
click at [811, 565] on img at bounding box center [806, 631] width 14 height 14
click at [696, 565] on icon at bounding box center [698, 631] width 14 height 14
click at [694, 565] on icon at bounding box center [698, 631] width 14 height 14
click at [768, 565] on icon at bounding box center [775, 631] width 14 height 14
click at [774, 565] on icon at bounding box center [775, 631] width 14 height 14
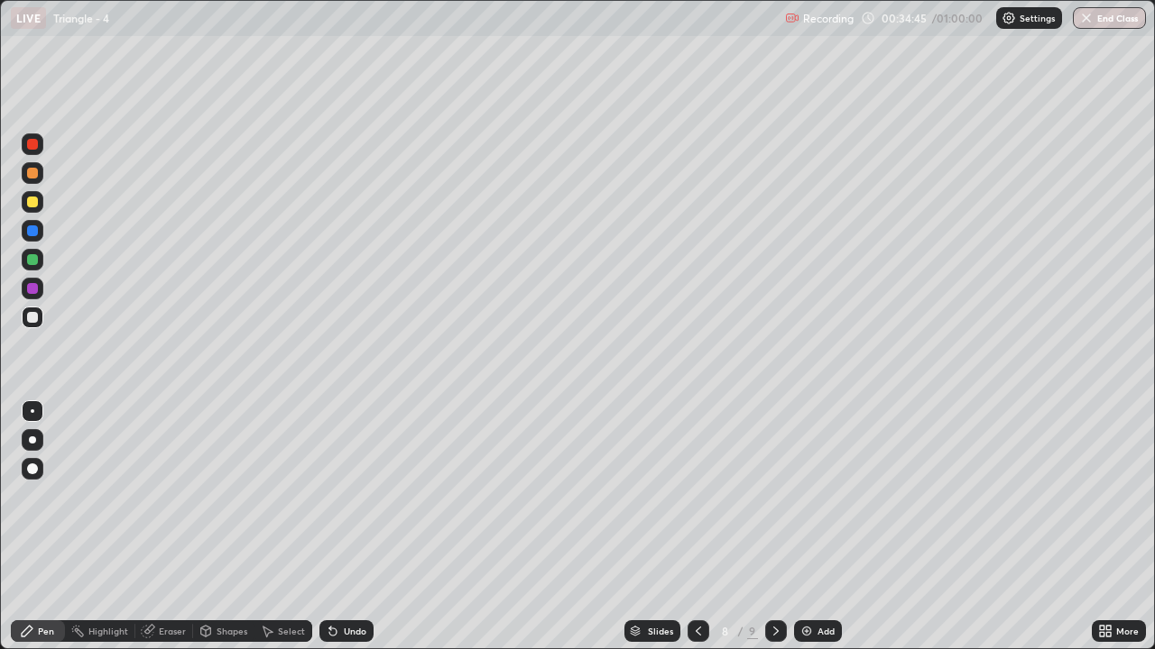
click at [811, 565] on img at bounding box center [806, 631] width 14 height 14
click at [147, 565] on icon at bounding box center [148, 632] width 12 height 12
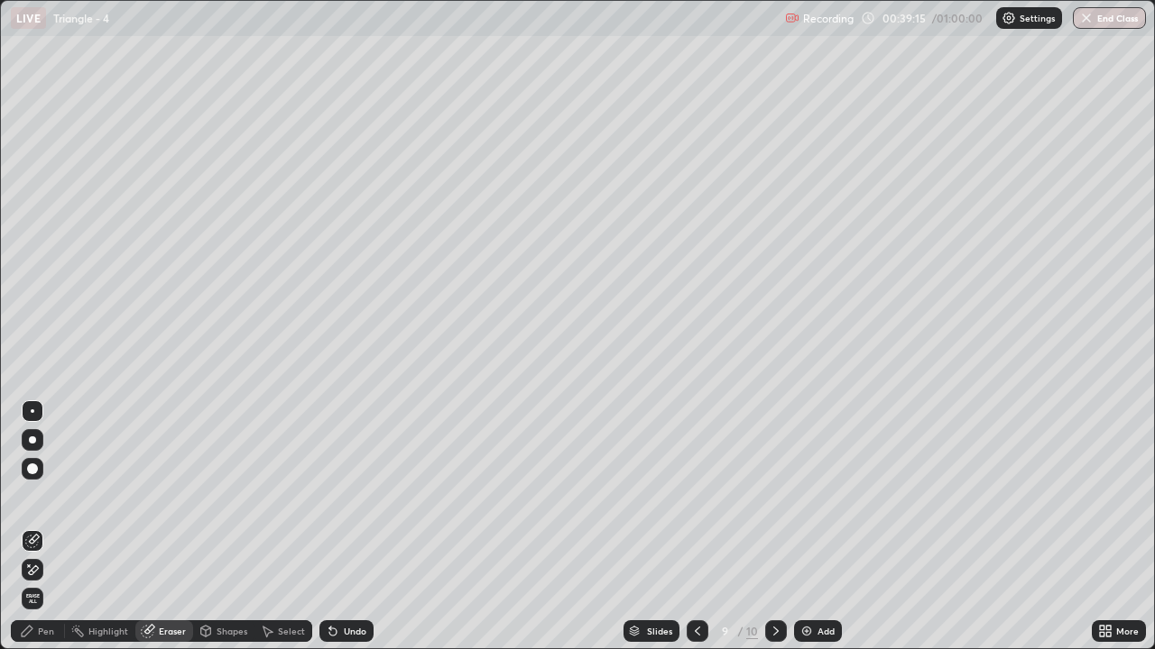
click at [56, 565] on div "Pen" at bounding box center [38, 632] width 54 height 22
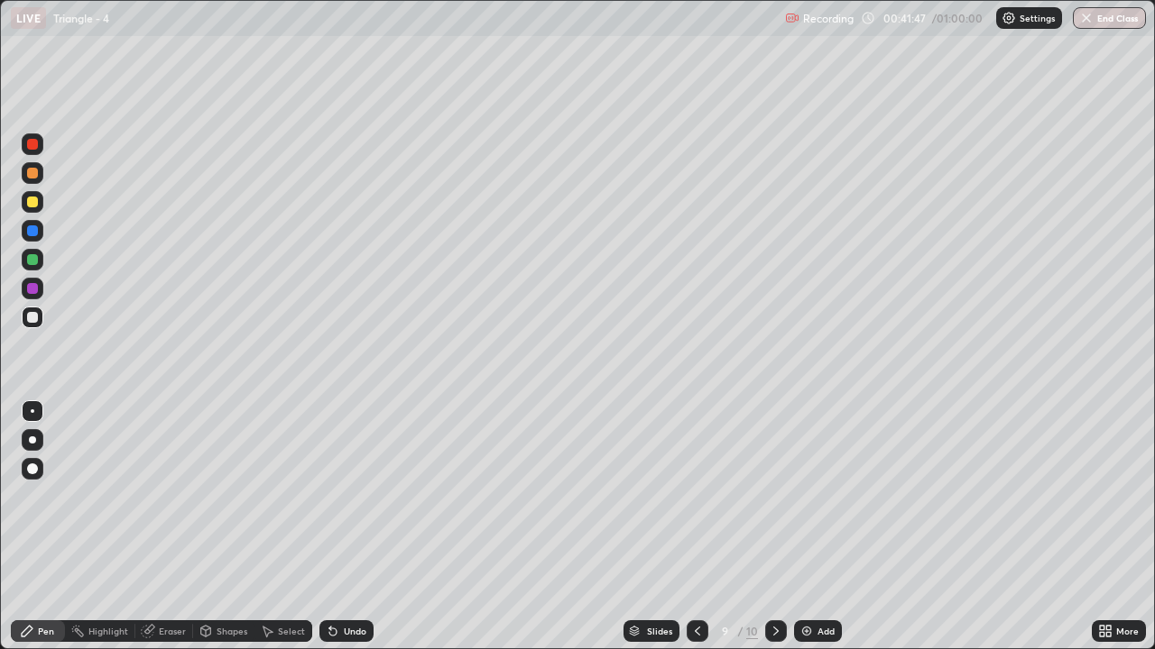
click at [777, 565] on icon at bounding box center [775, 631] width 14 height 14
click at [1090, 19] on img "button" at bounding box center [1086, 18] width 14 height 14
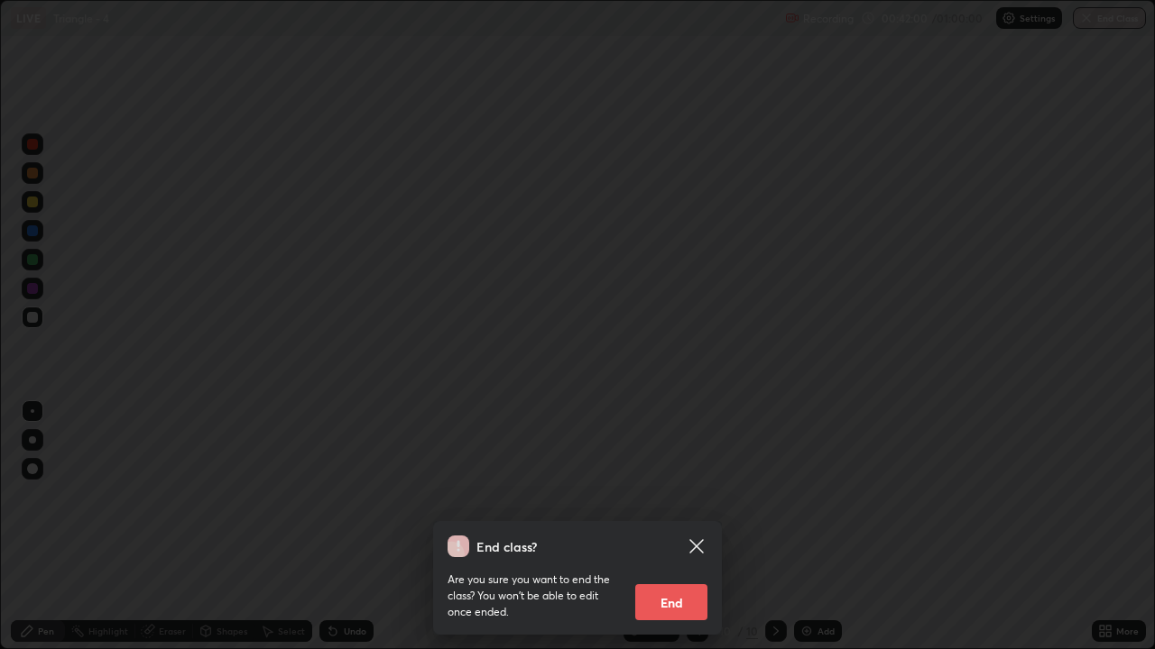
click at [667, 565] on button "End" at bounding box center [671, 602] width 72 height 36
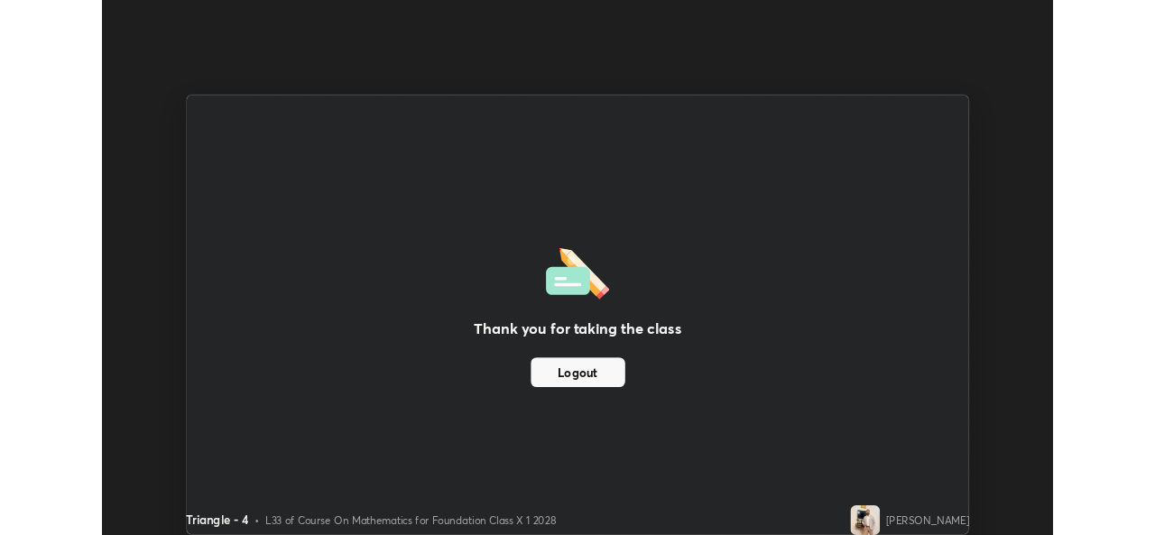
scroll to position [89662, 89043]
